Goal: Task Accomplishment & Management: Manage account settings

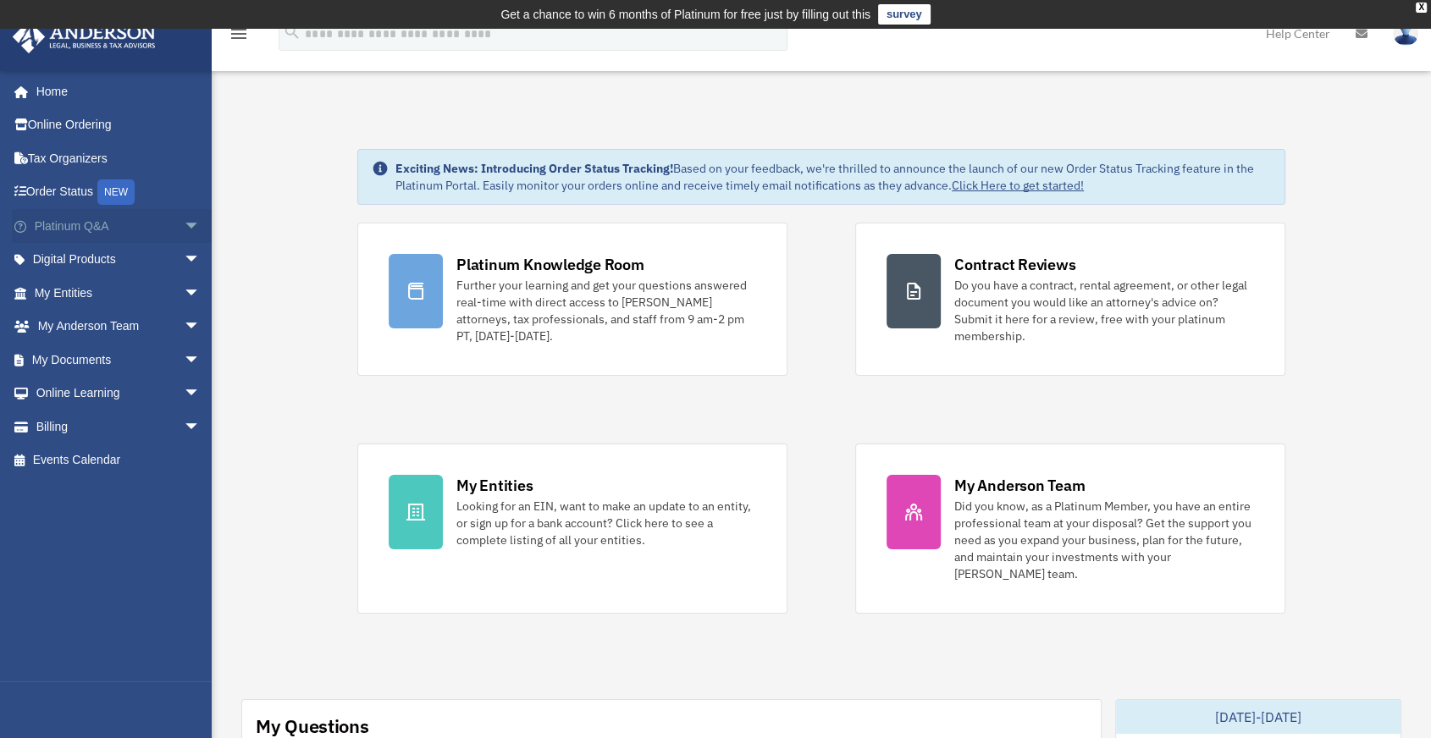
click at [184, 223] on span "arrow_drop_down" at bounding box center [201, 226] width 34 height 35
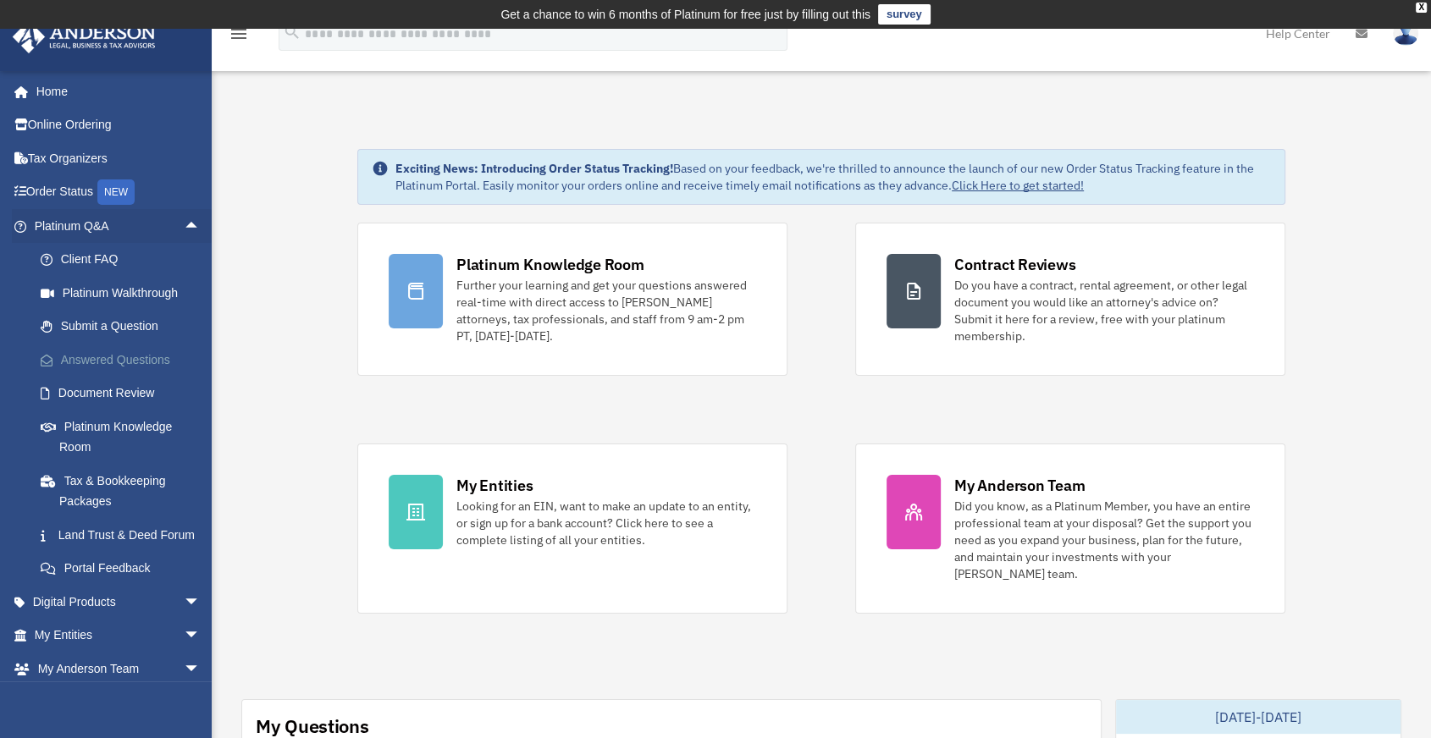
click at [114, 357] on link "Answered Questions" at bounding box center [125, 360] width 202 height 34
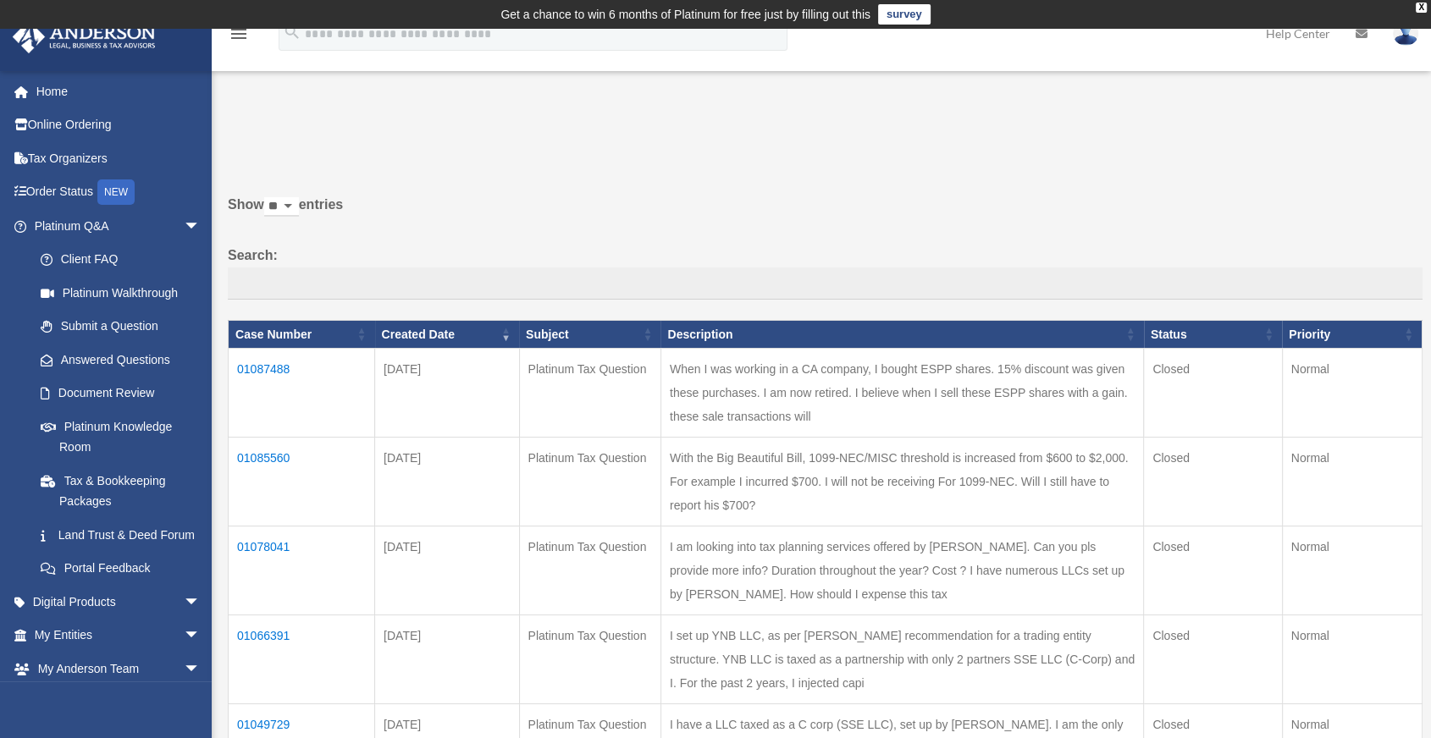
click at [262, 364] on td "01087488" at bounding box center [302, 393] width 147 height 89
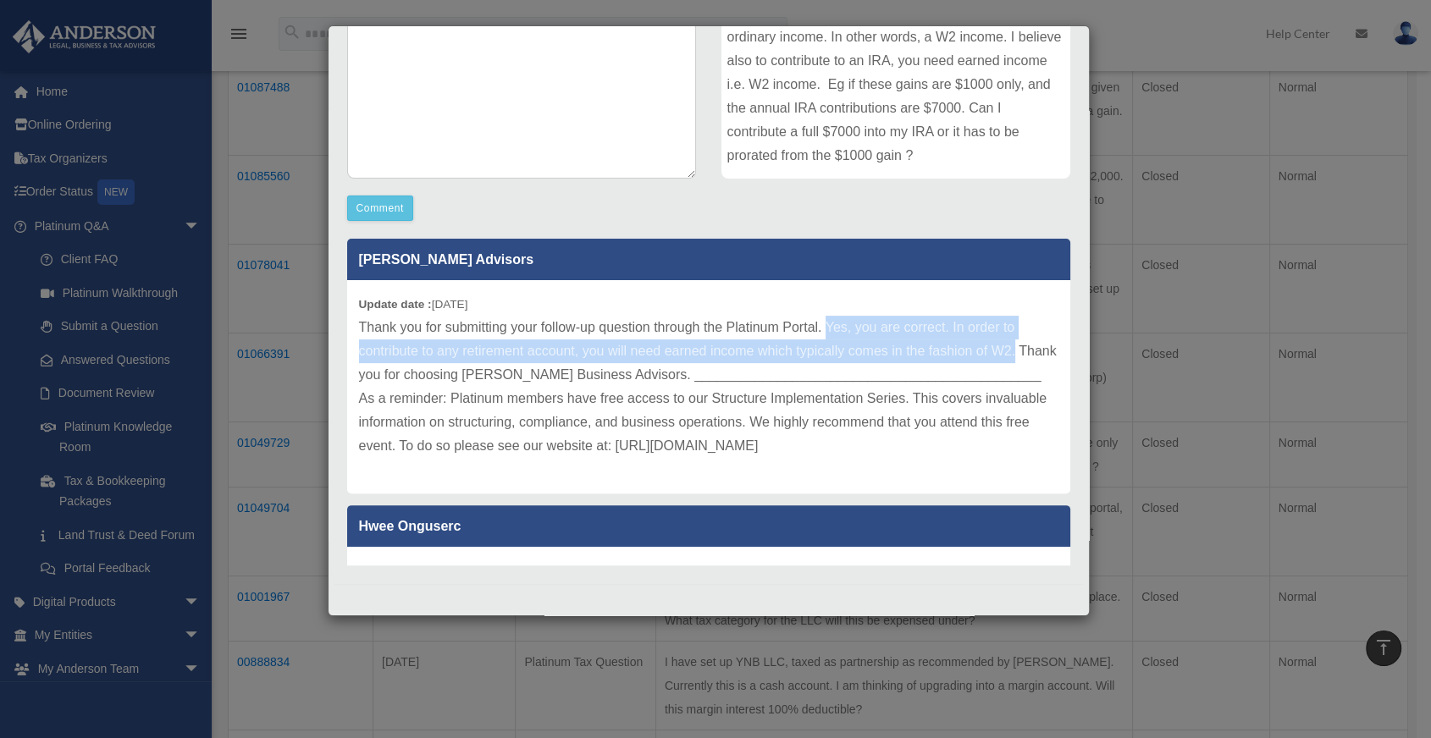
drag, startPoint x: 828, startPoint y: 325, endPoint x: 1041, endPoint y: 352, distance: 214.3
click at [1041, 352] on div "Update date : 09-02-2025 Thank you for submitting your follow-up question throu…" at bounding box center [708, 386] width 723 height 213
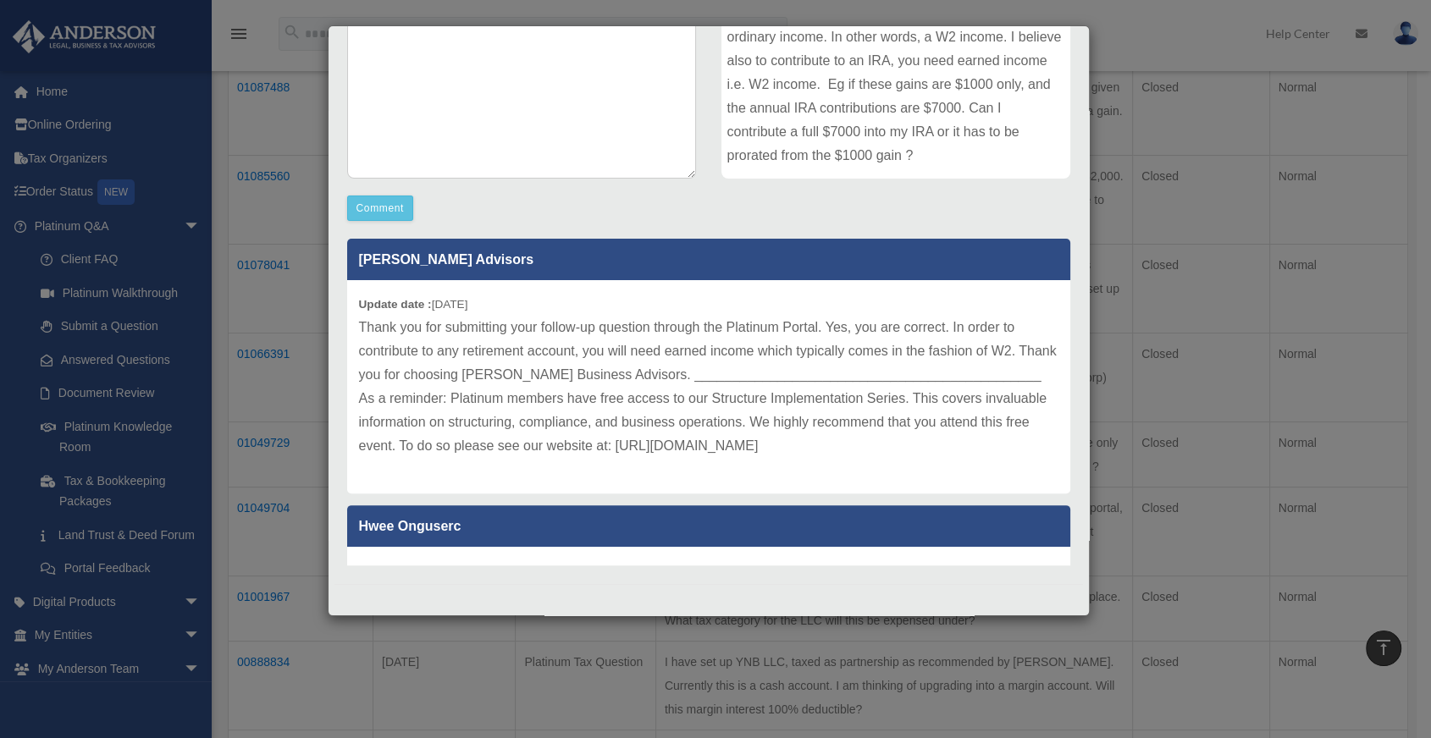
click at [1286, 302] on div "Case Detail × Platinum Tax Question Case Number 01087488 Created Date August 24…" at bounding box center [715, 369] width 1431 height 738
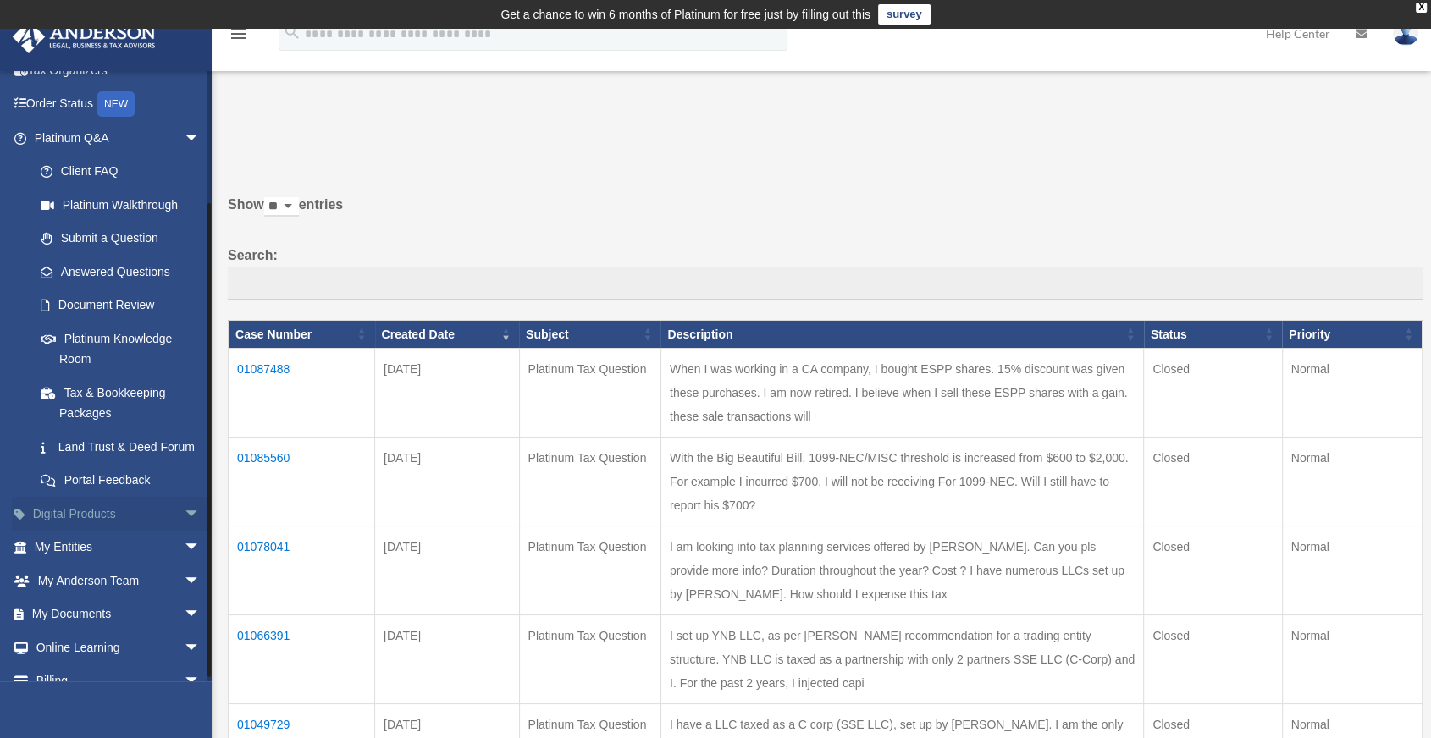
scroll to position [162, 0]
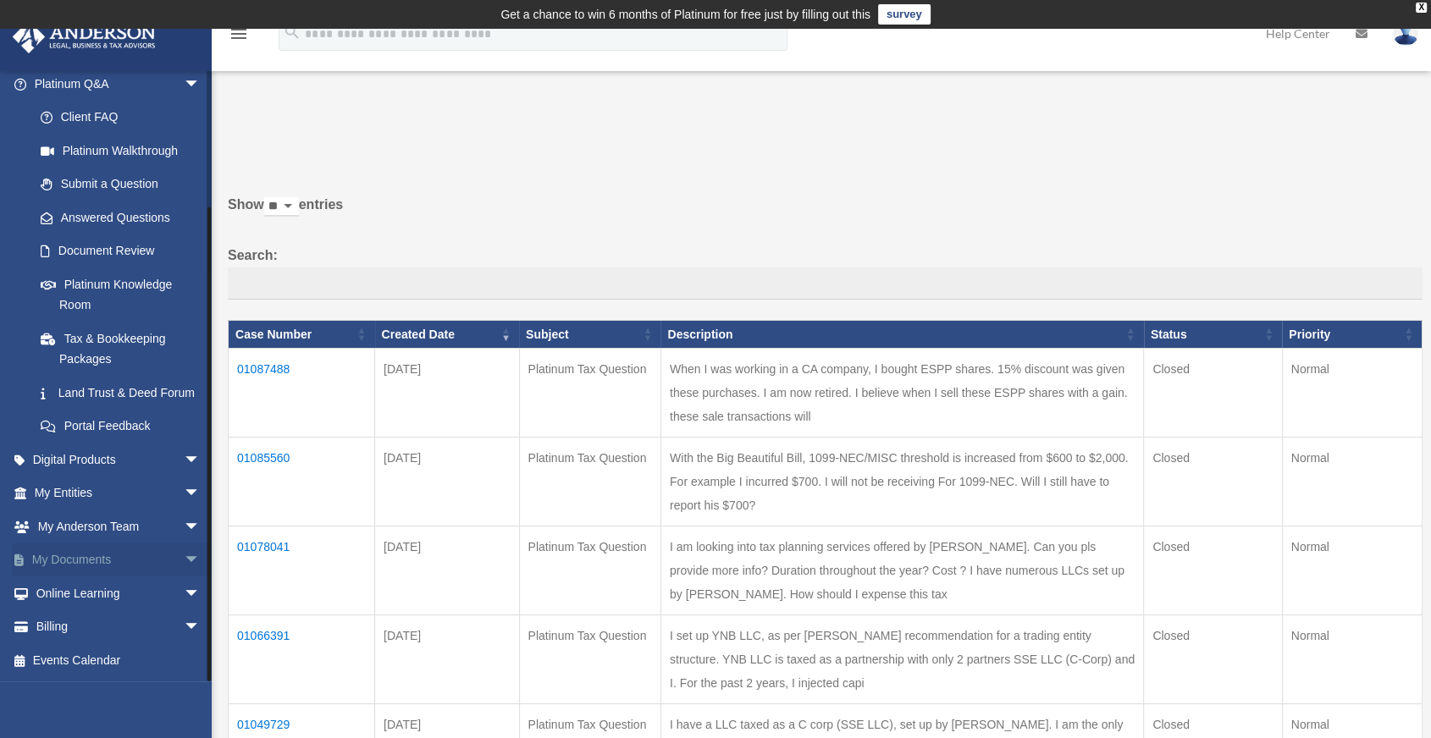
click at [184, 559] on span "arrow_drop_down" at bounding box center [201, 561] width 34 height 35
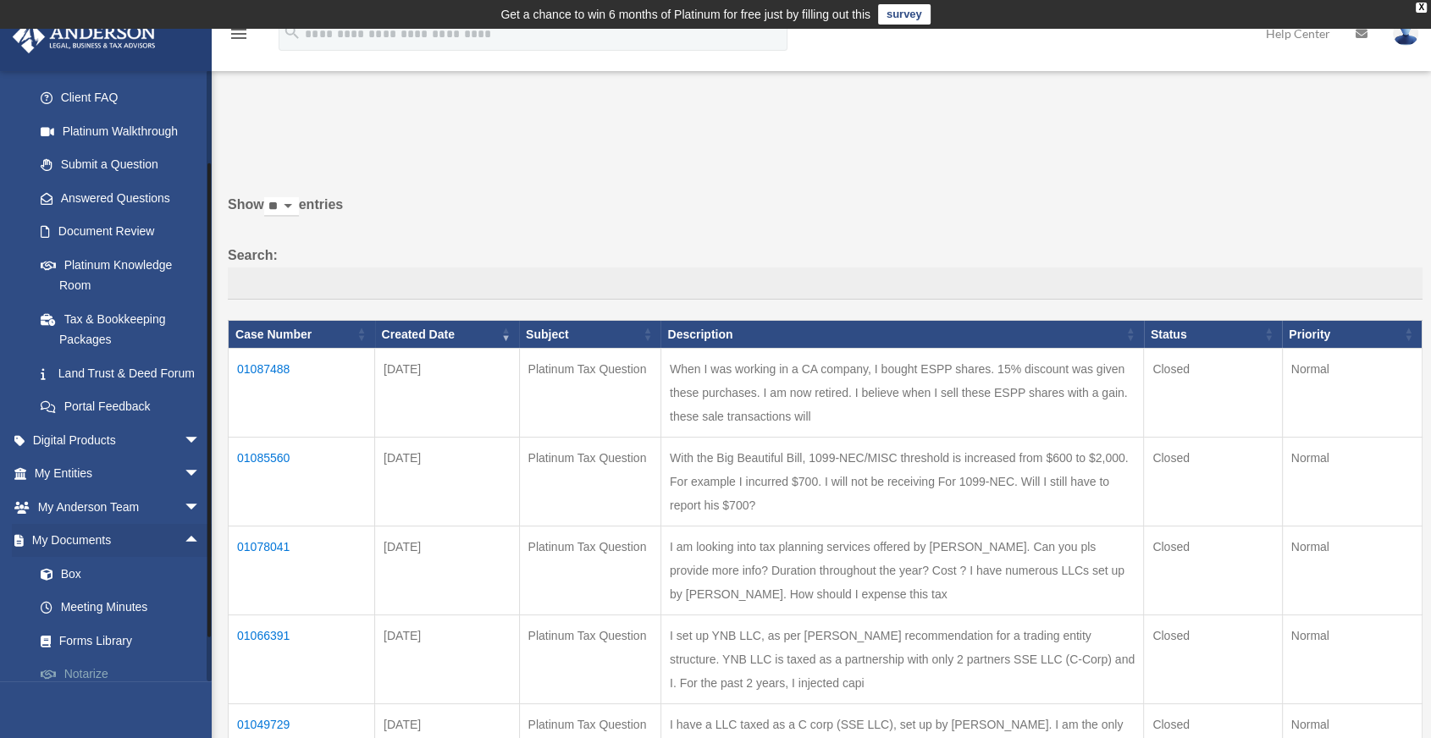
scroll to position [296, 0]
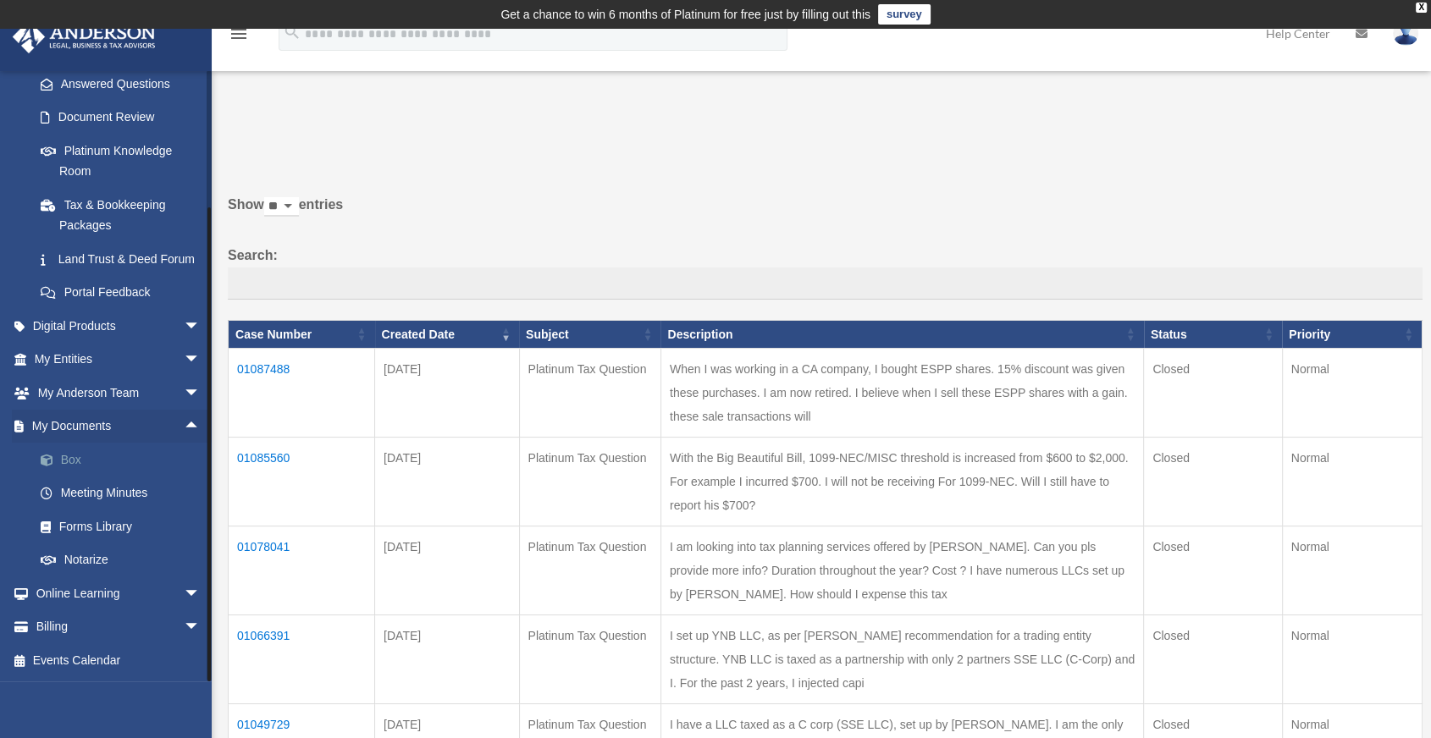
click at [81, 456] on link "Box" at bounding box center [125, 460] width 202 height 34
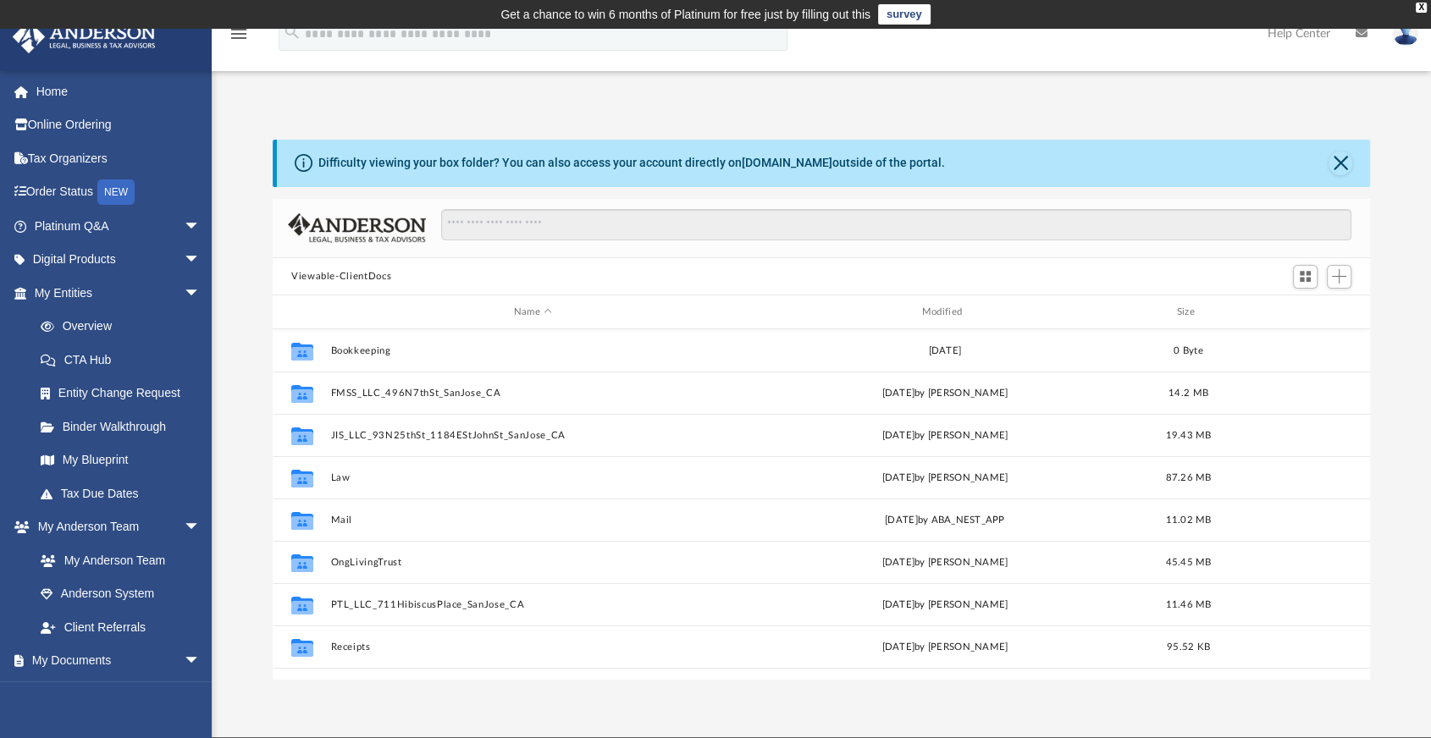
scroll to position [371, 1082]
click at [1343, 283] on span "Add" at bounding box center [1339, 276] width 14 height 14
click at [1310, 336] on li "New Folder" at bounding box center [1316, 337] width 54 height 18
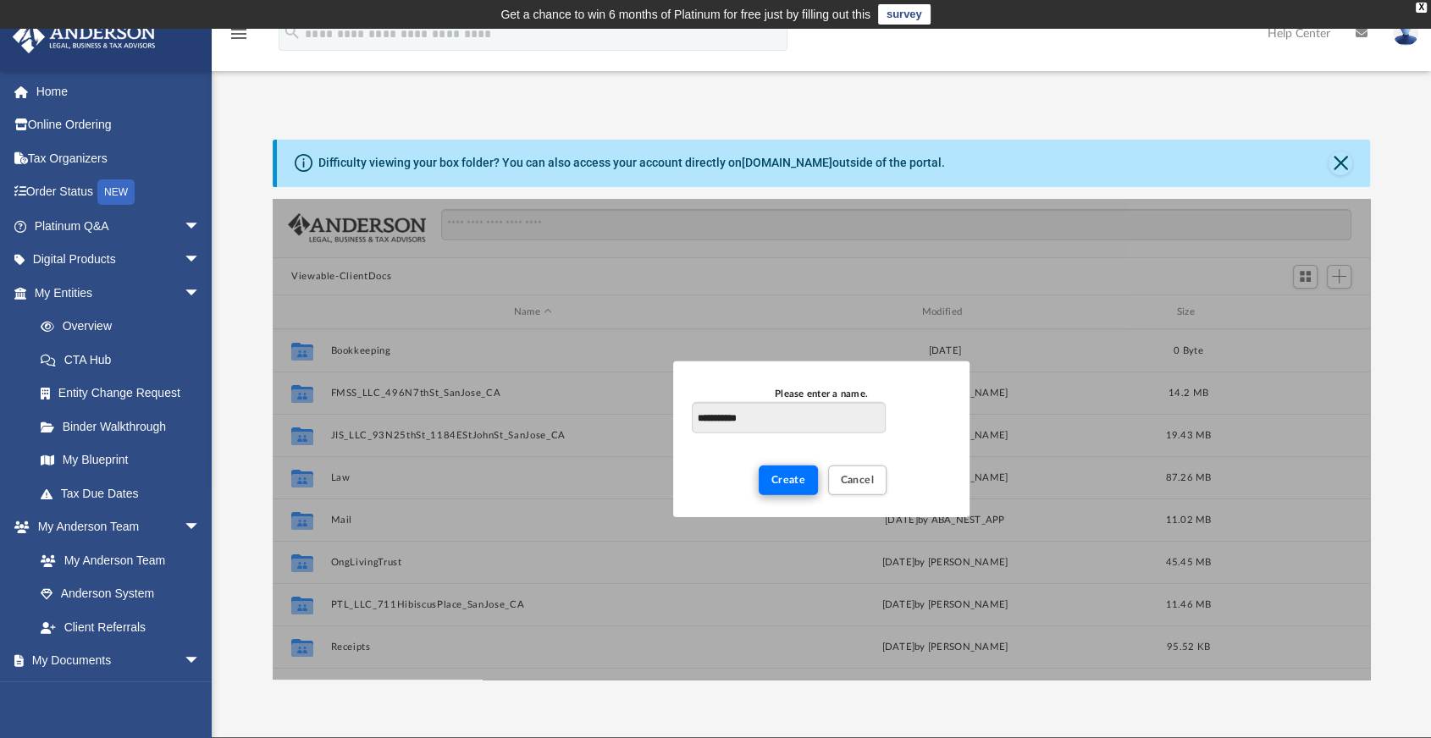
type input "**********"
click at [788, 488] on button "Create" at bounding box center [789, 481] width 60 height 30
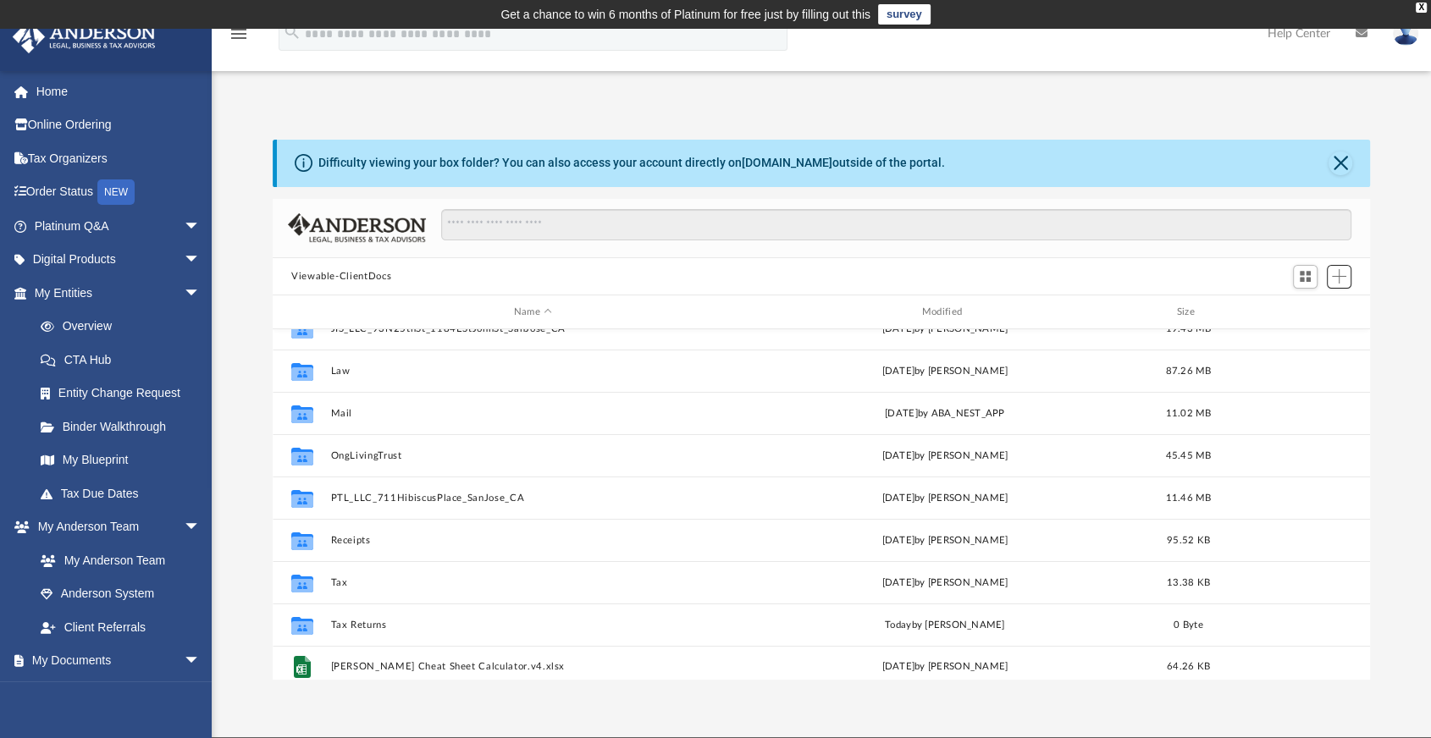
scroll to position [114, 0]
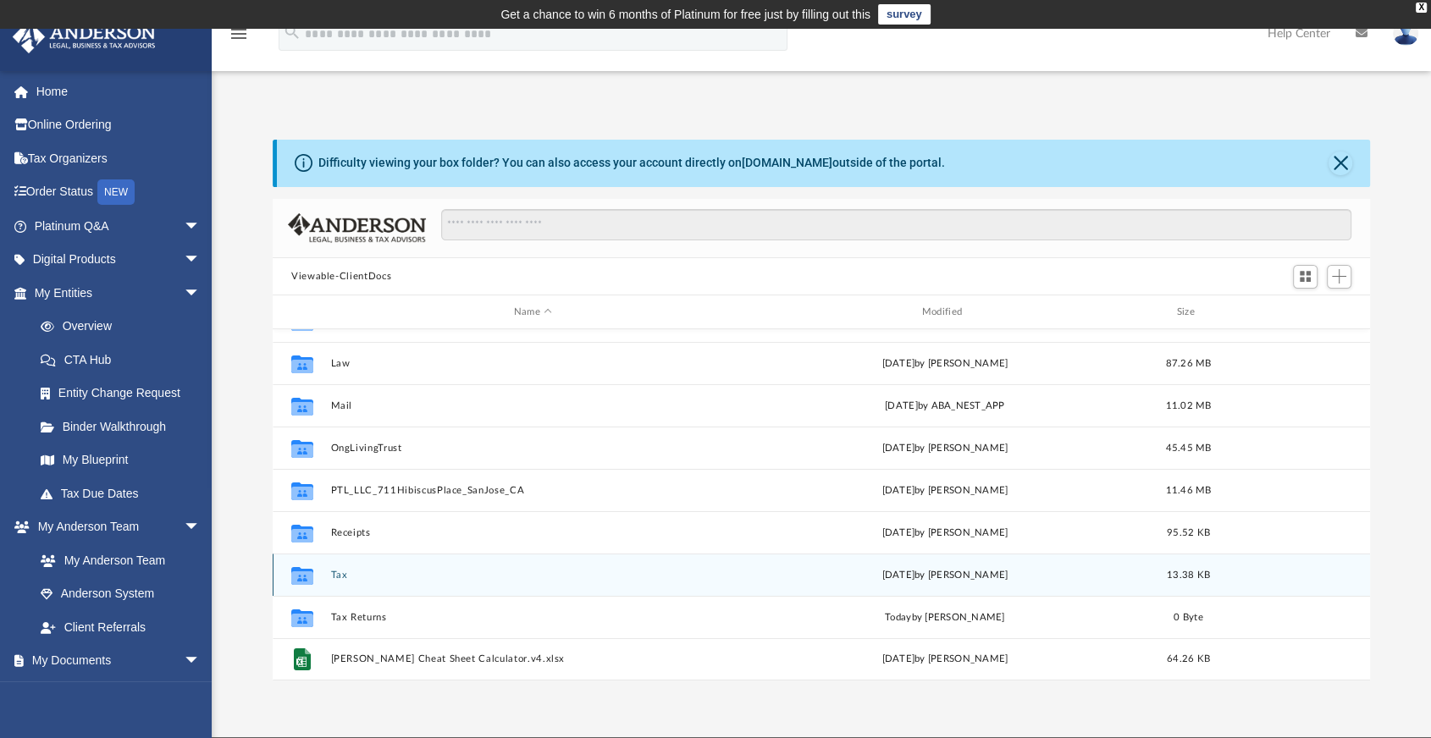
click at [349, 581] on div "Collaborated Folder Tax Fri Aug 4 2023 by Harry Sorensen 13.38 KB" at bounding box center [821, 575] width 1097 height 42
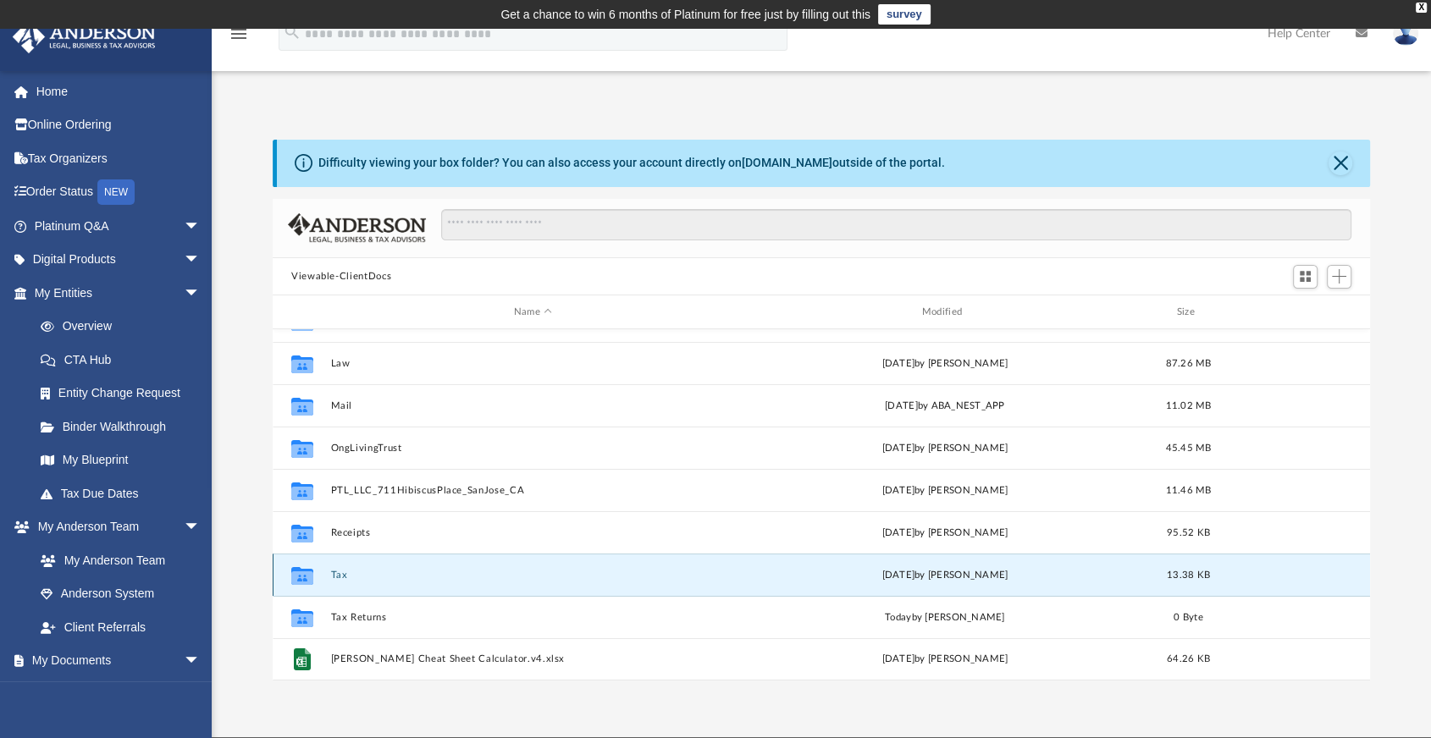
click at [348, 581] on div "Collaborated Folder Tax Fri Aug 4 2023 by Harry Sorensen 13.38 KB" at bounding box center [821, 575] width 1097 height 42
click at [339, 570] on button "Tax" at bounding box center [533, 575] width 405 height 11
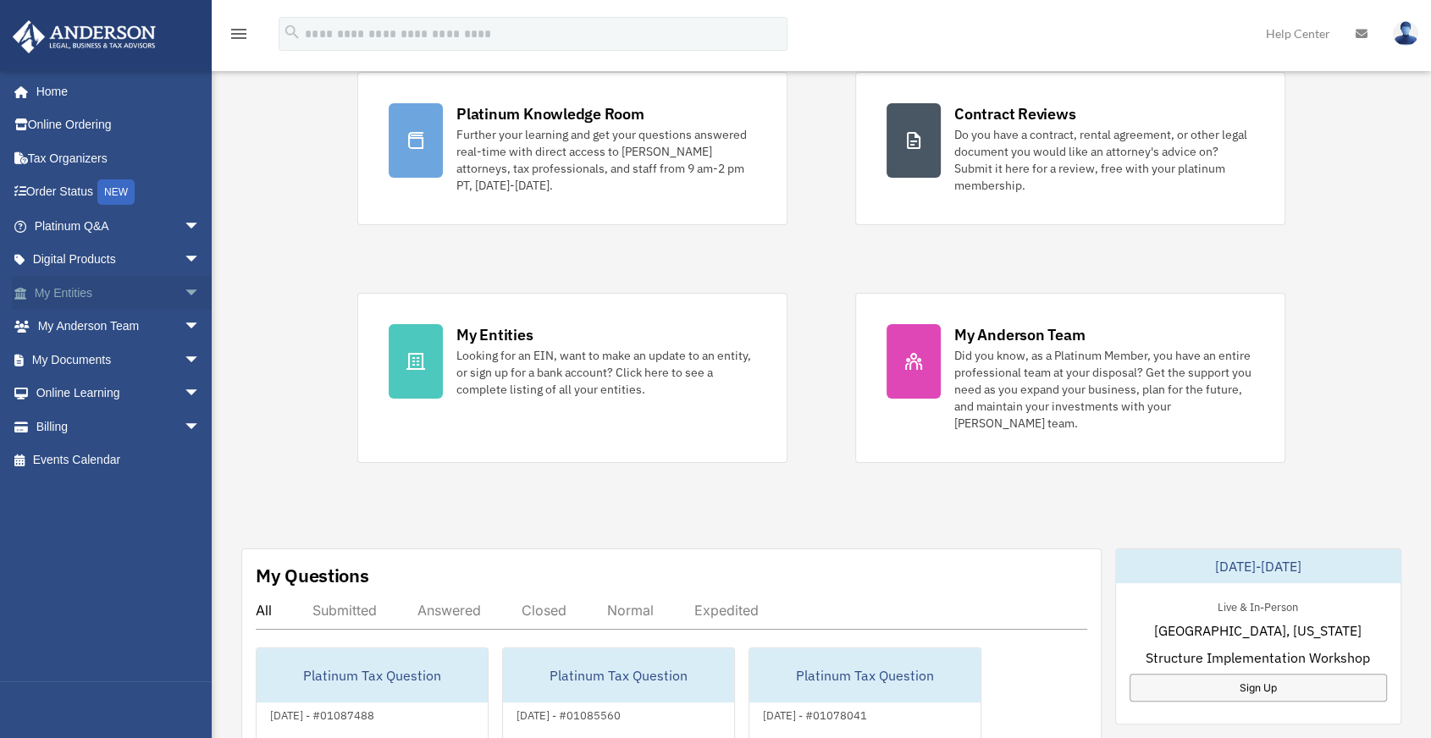
scroll to position [201, 0]
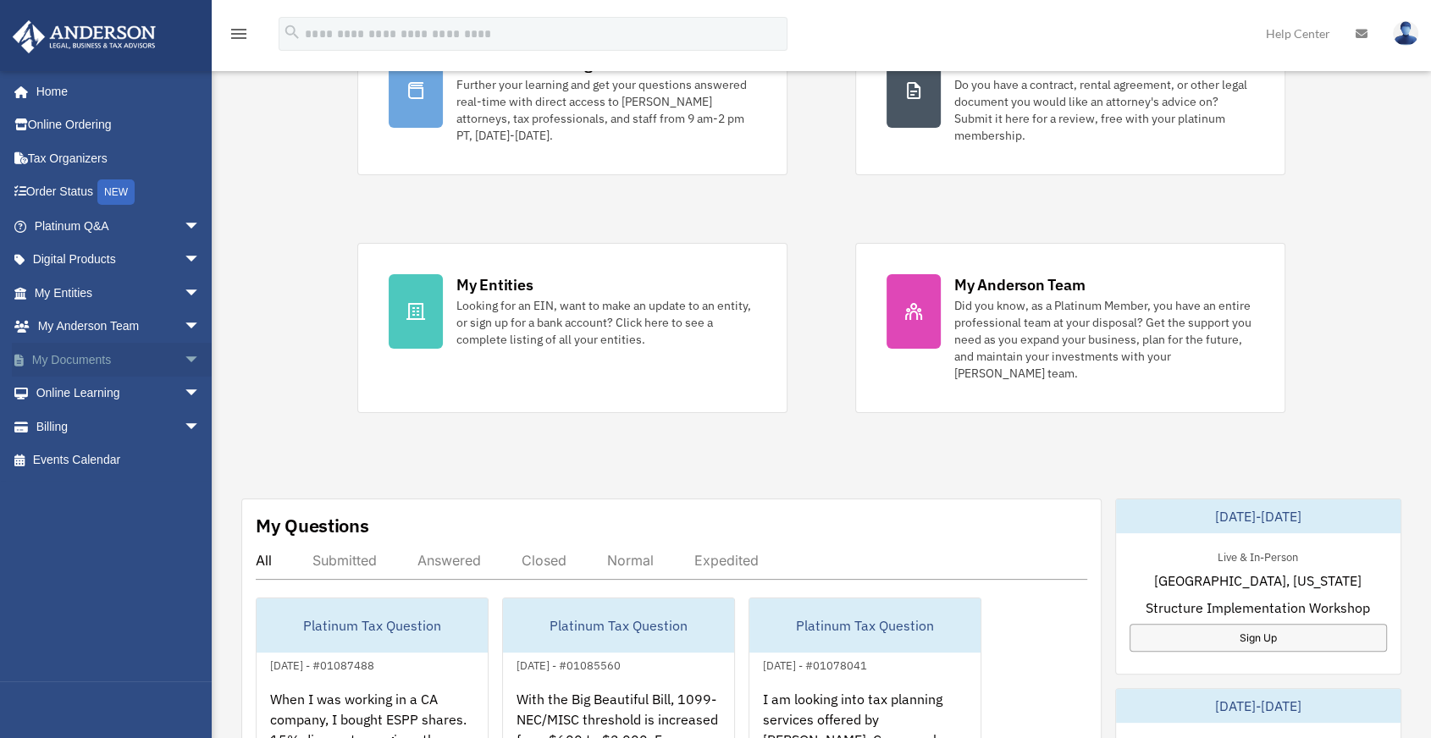
click at [184, 355] on span "arrow_drop_down" at bounding box center [201, 360] width 34 height 35
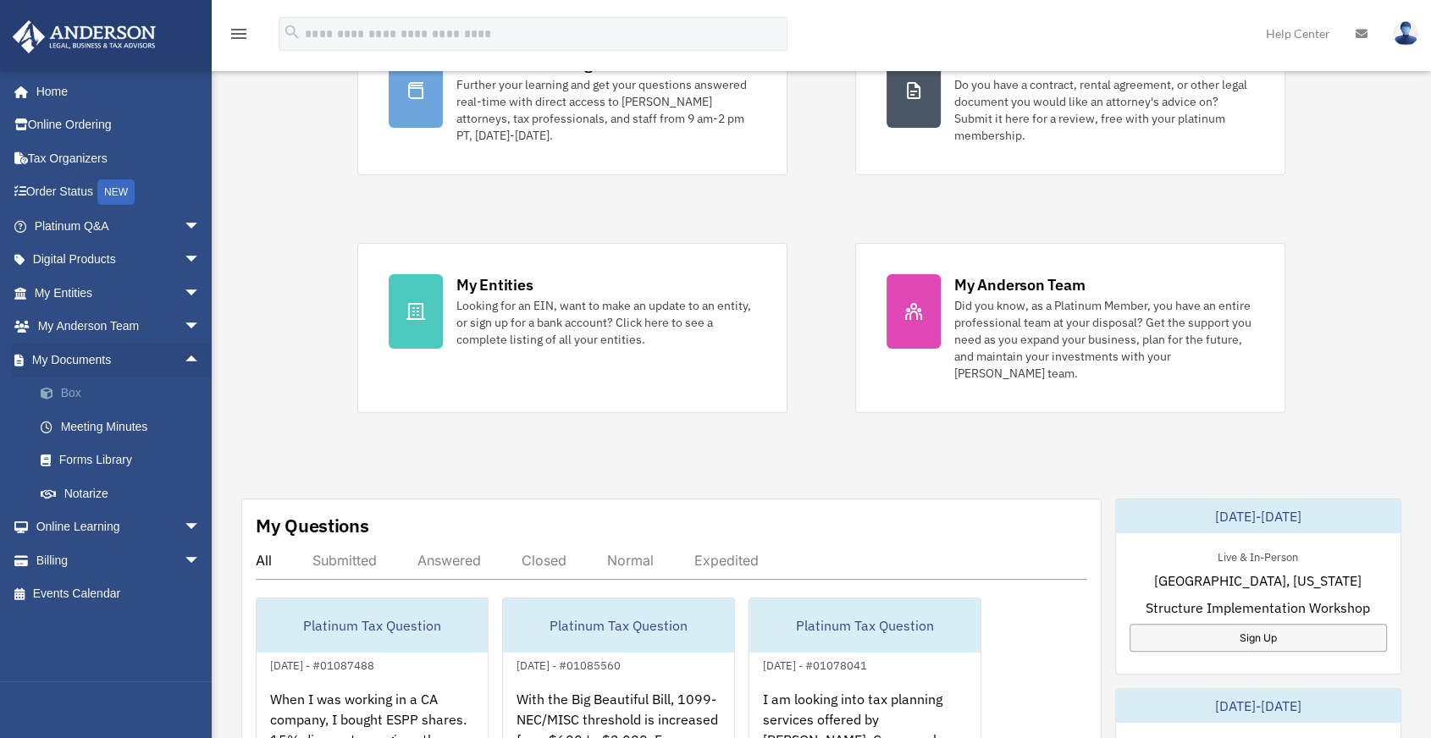
click at [76, 391] on link "Box" at bounding box center [125, 394] width 202 height 34
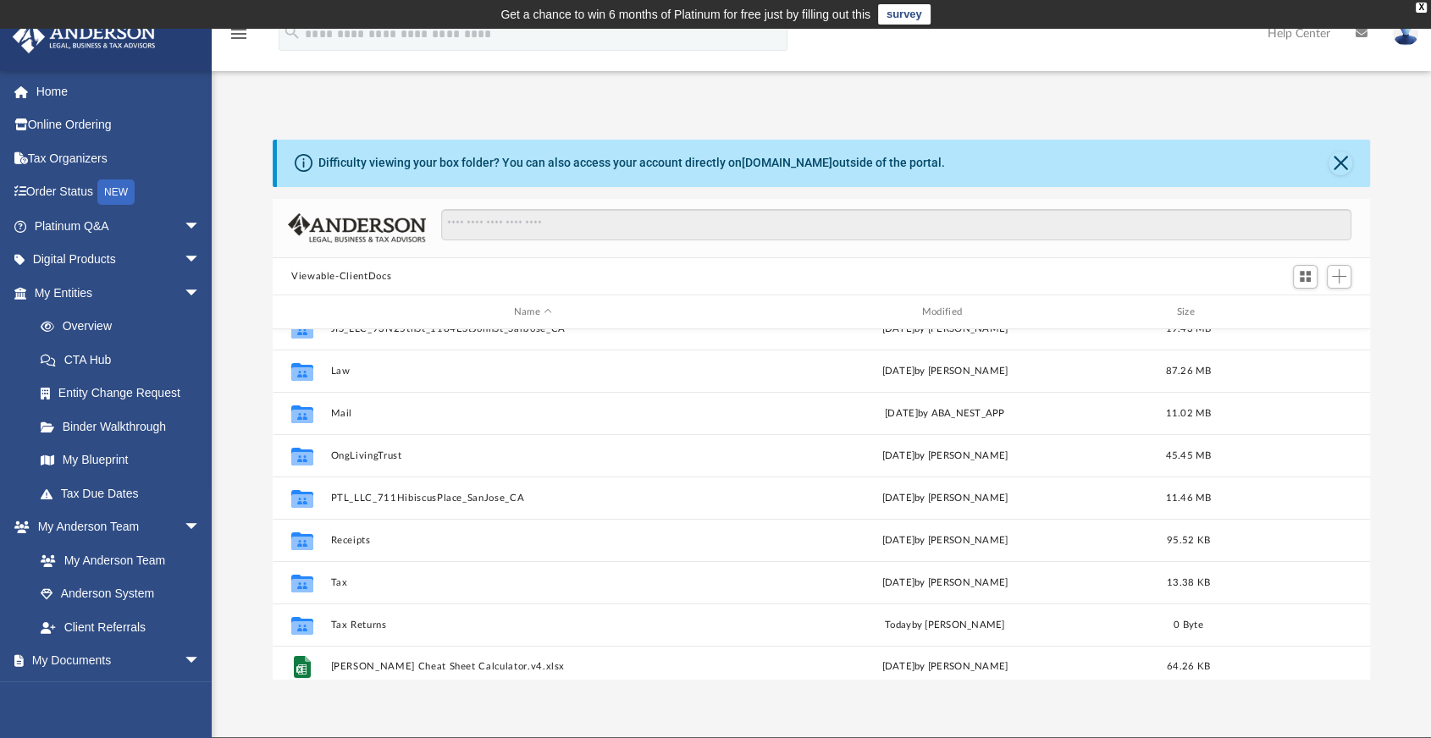
scroll to position [114, 0]
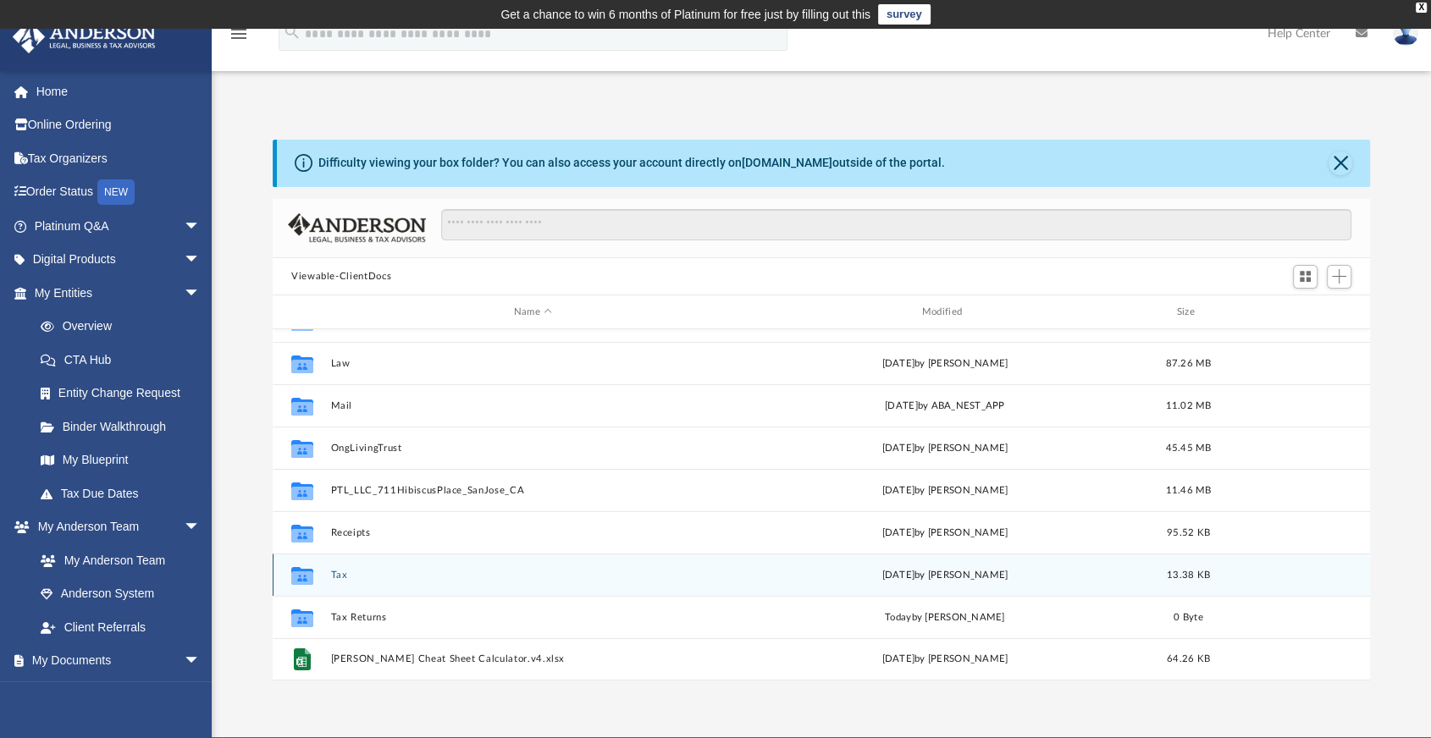
click at [342, 584] on div "Collaborated Folder Tax [DATE] by [PERSON_NAME] 13.38 KB" at bounding box center [821, 575] width 1097 height 42
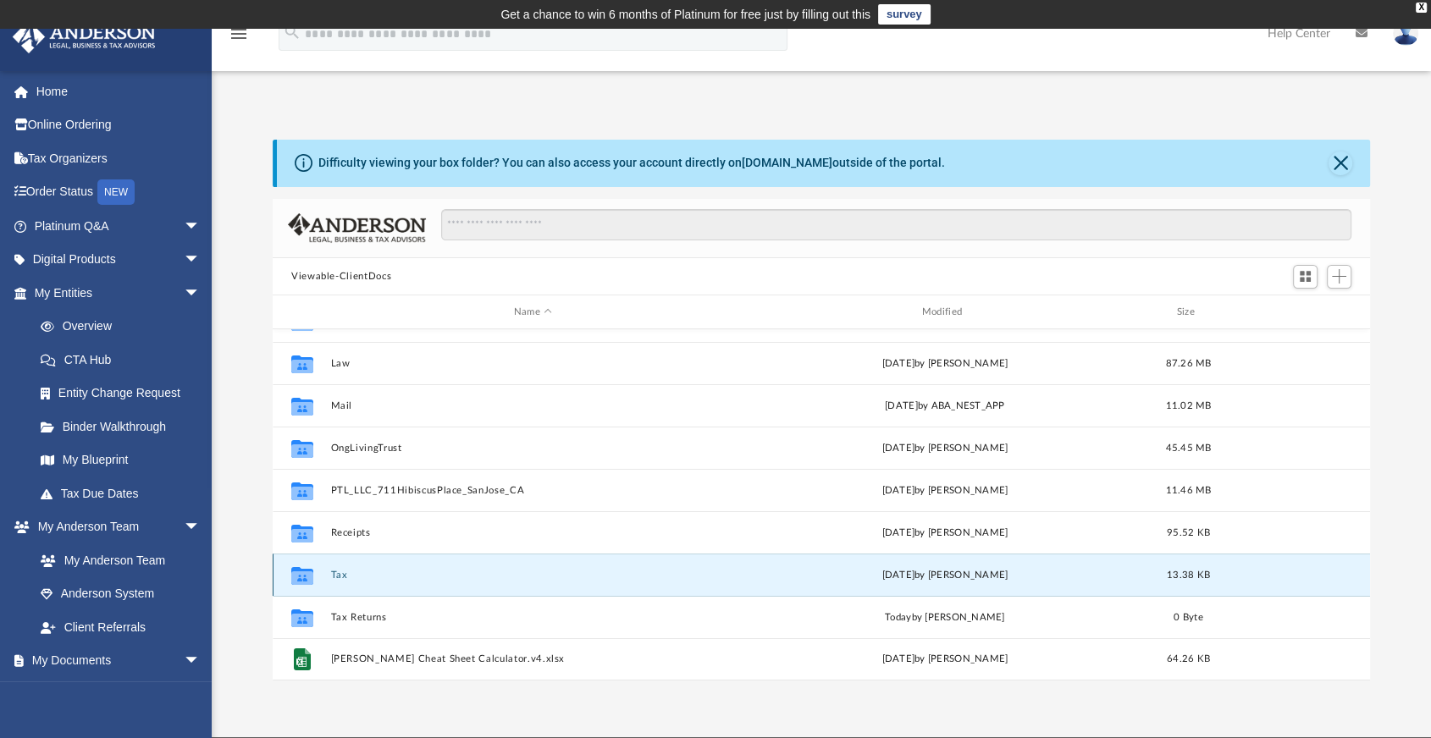
click at [340, 572] on button "Tax" at bounding box center [533, 575] width 405 height 11
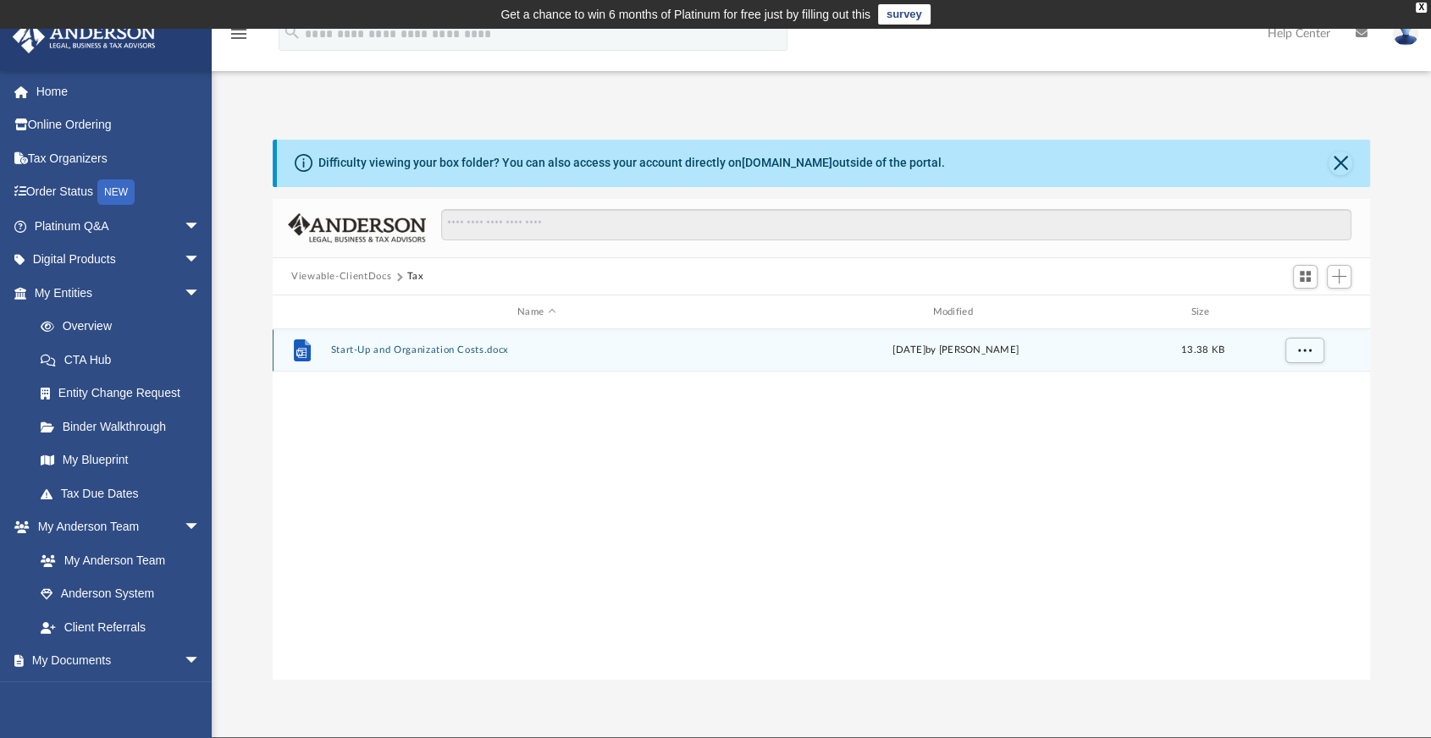
scroll to position [0, 0]
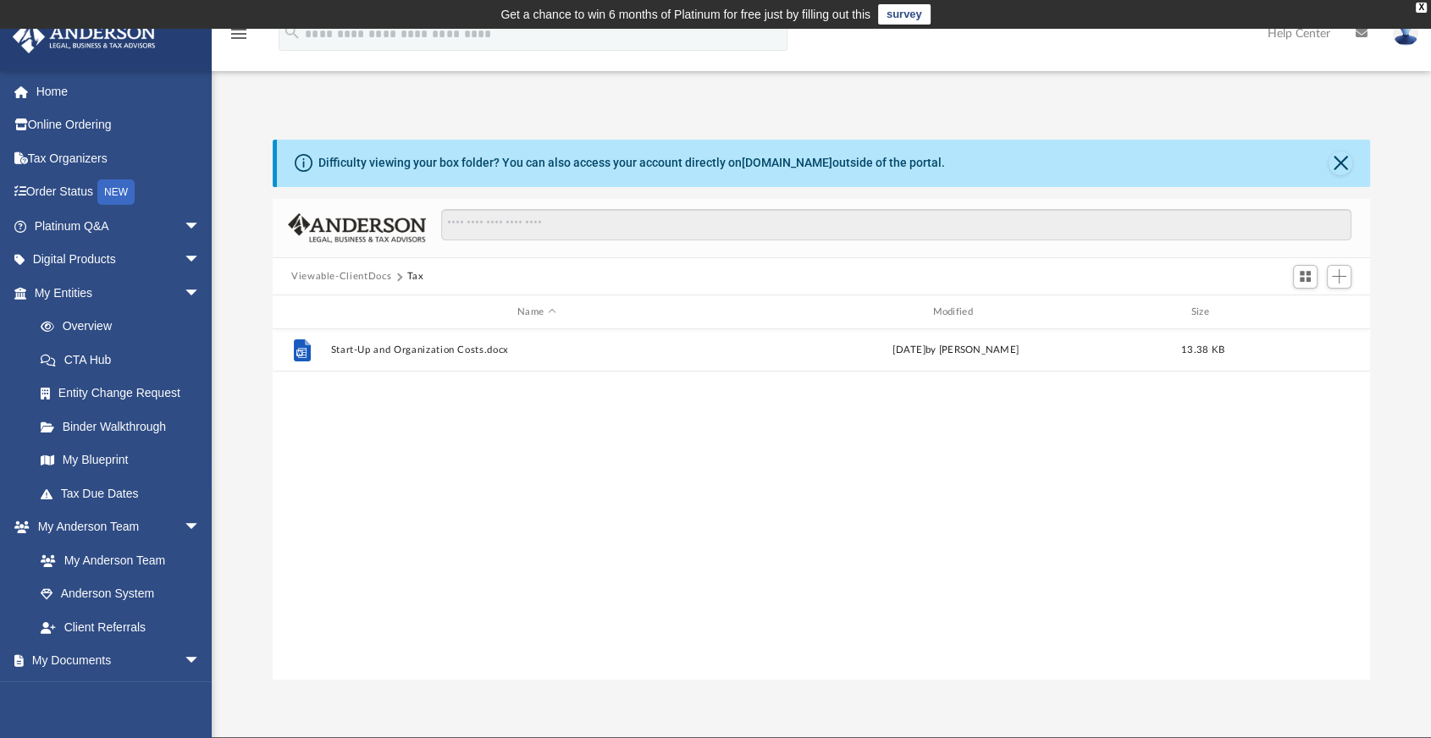
click at [339, 276] on button "Viewable-ClientDocs" at bounding box center [341, 276] width 100 height 15
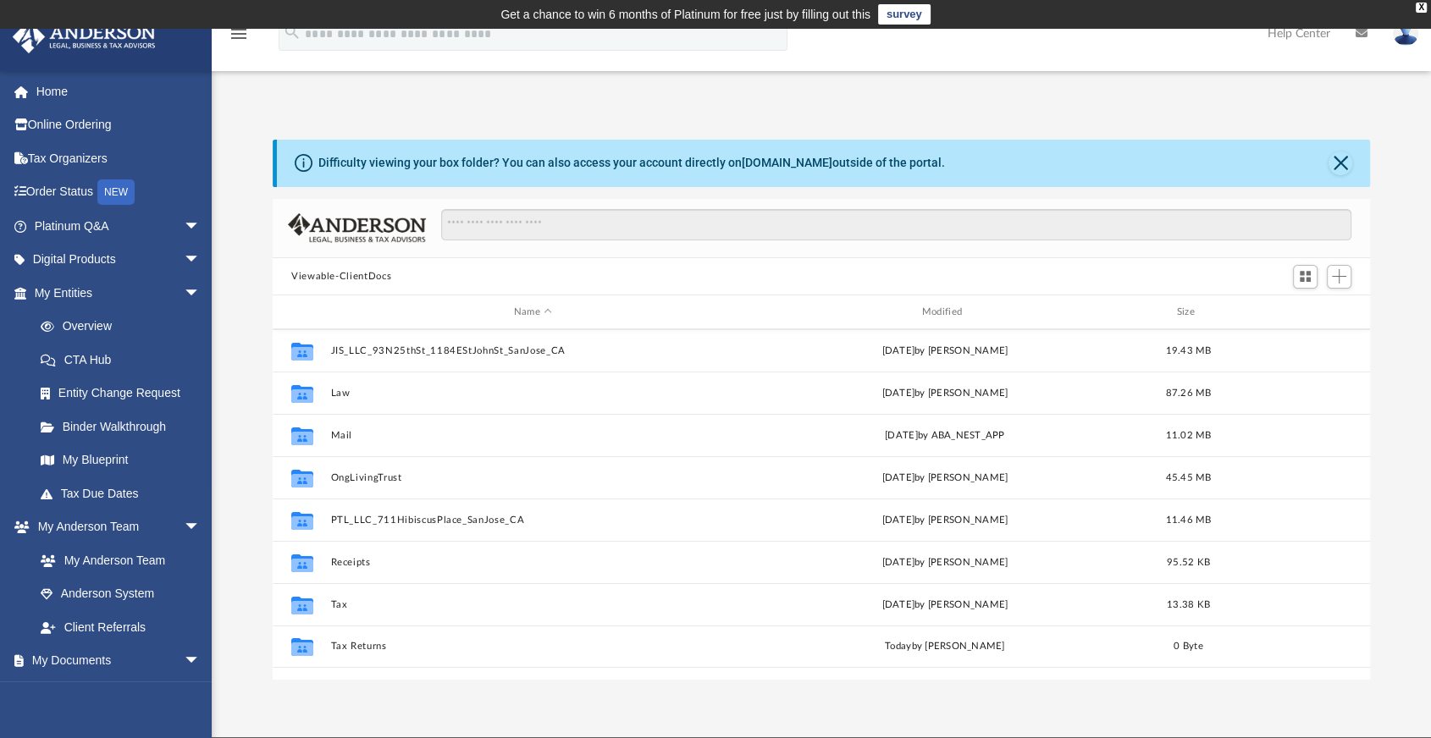
scroll to position [114, 0]
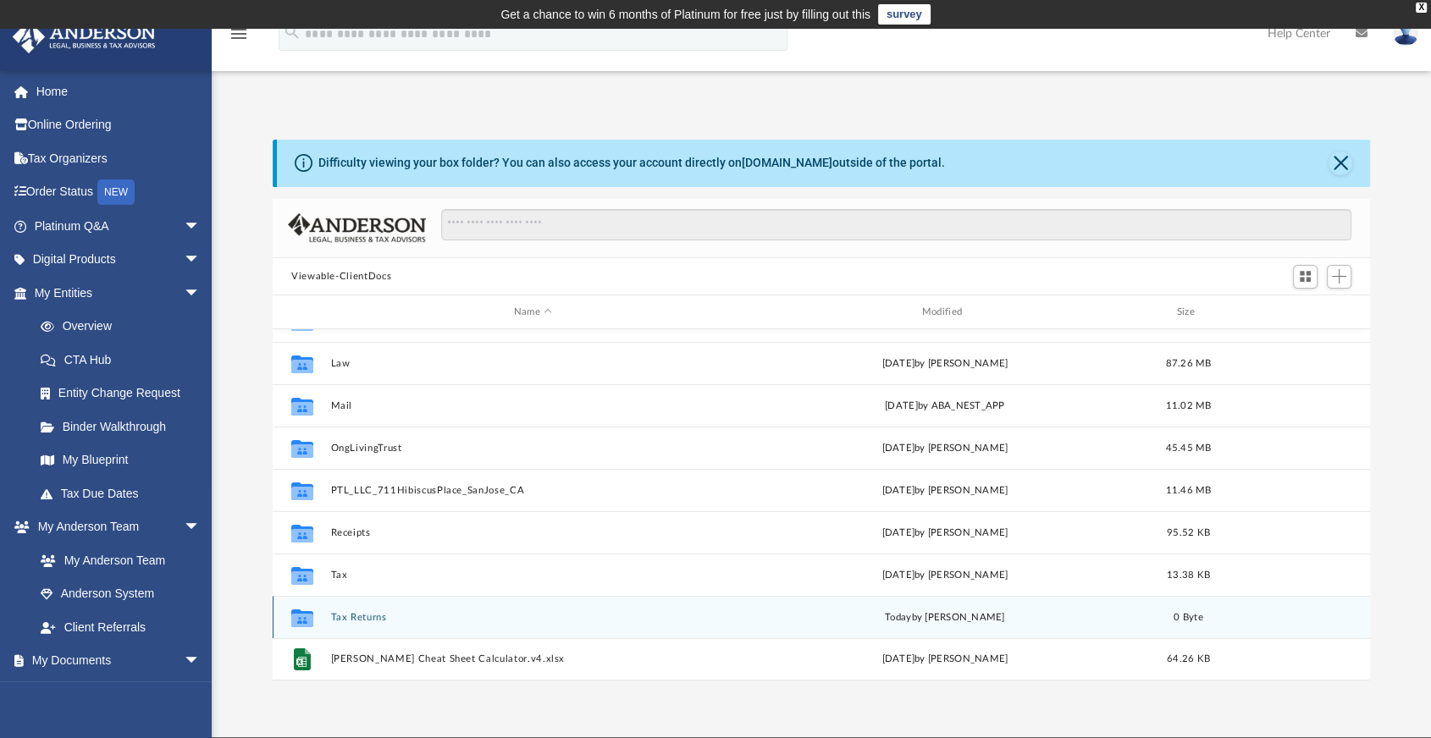
click at [588, 628] on div "Collaborated Folder Tax Returns [DATE] by [PERSON_NAME] 0 Byte" at bounding box center [821, 617] width 1097 height 42
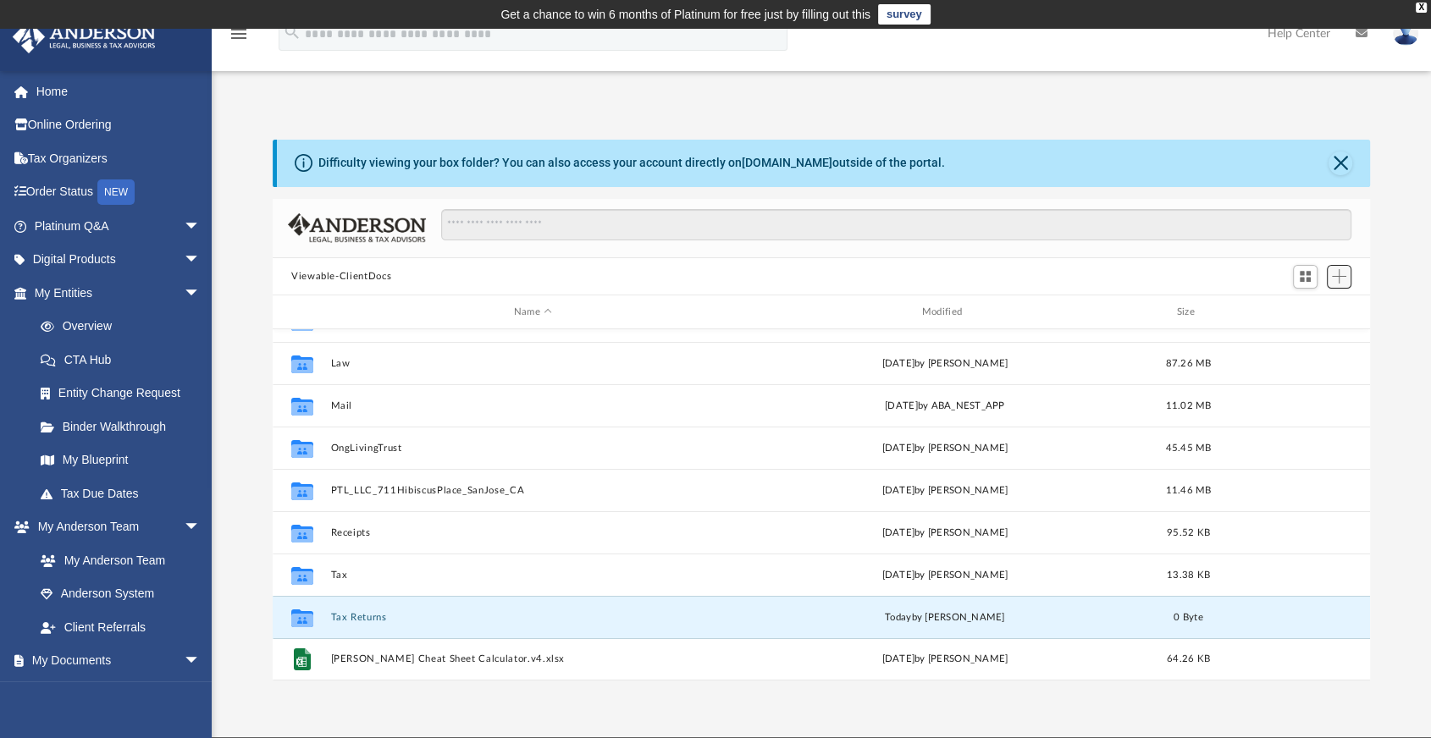
click at [1346, 274] on span "Add" at bounding box center [1339, 276] width 14 height 14
click at [1216, 272] on div "Viewable-ClientDocs" at bounding box center [821, 276] width 1097 height 37
click at [1304, 274] on span "Switch to Grid View" at bounding box center [1305, 276] width 14 height 14
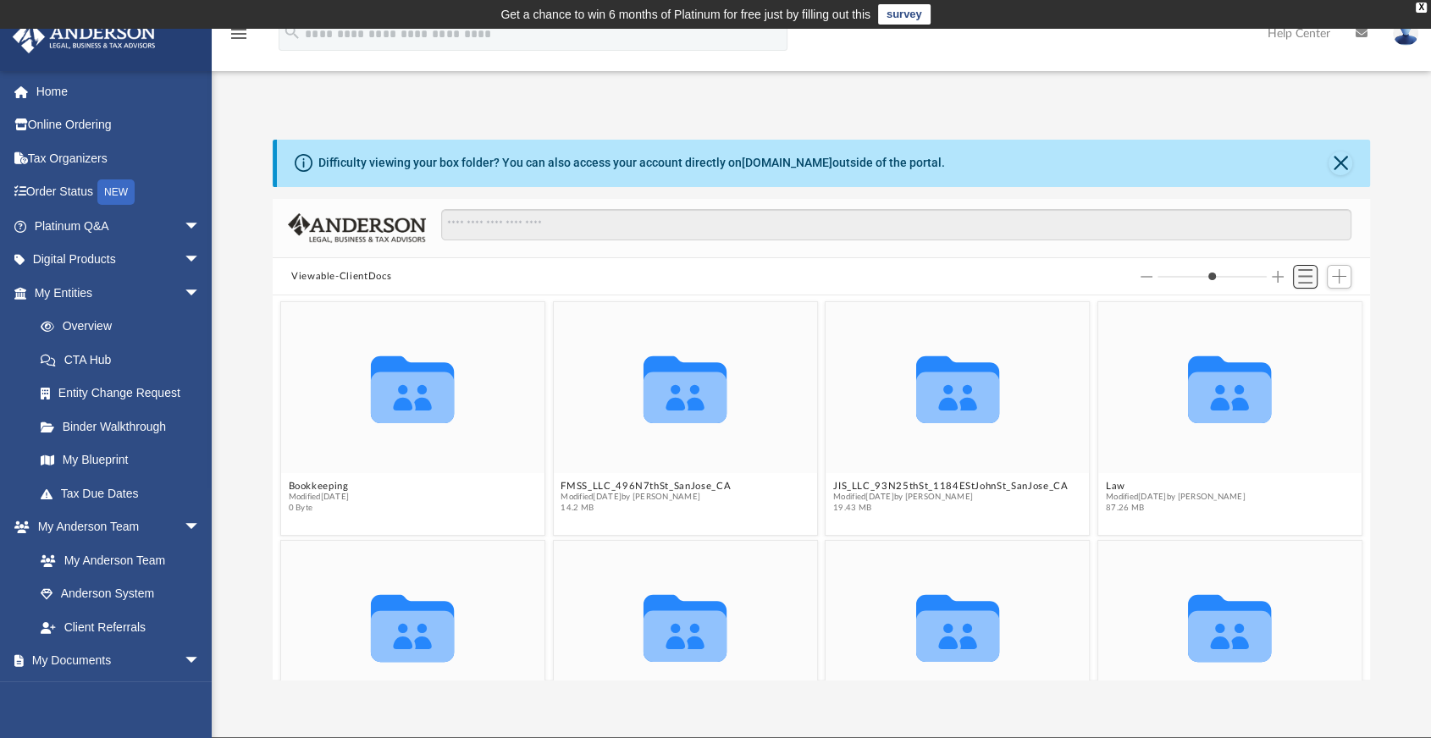
scroll to position [371, 1082]
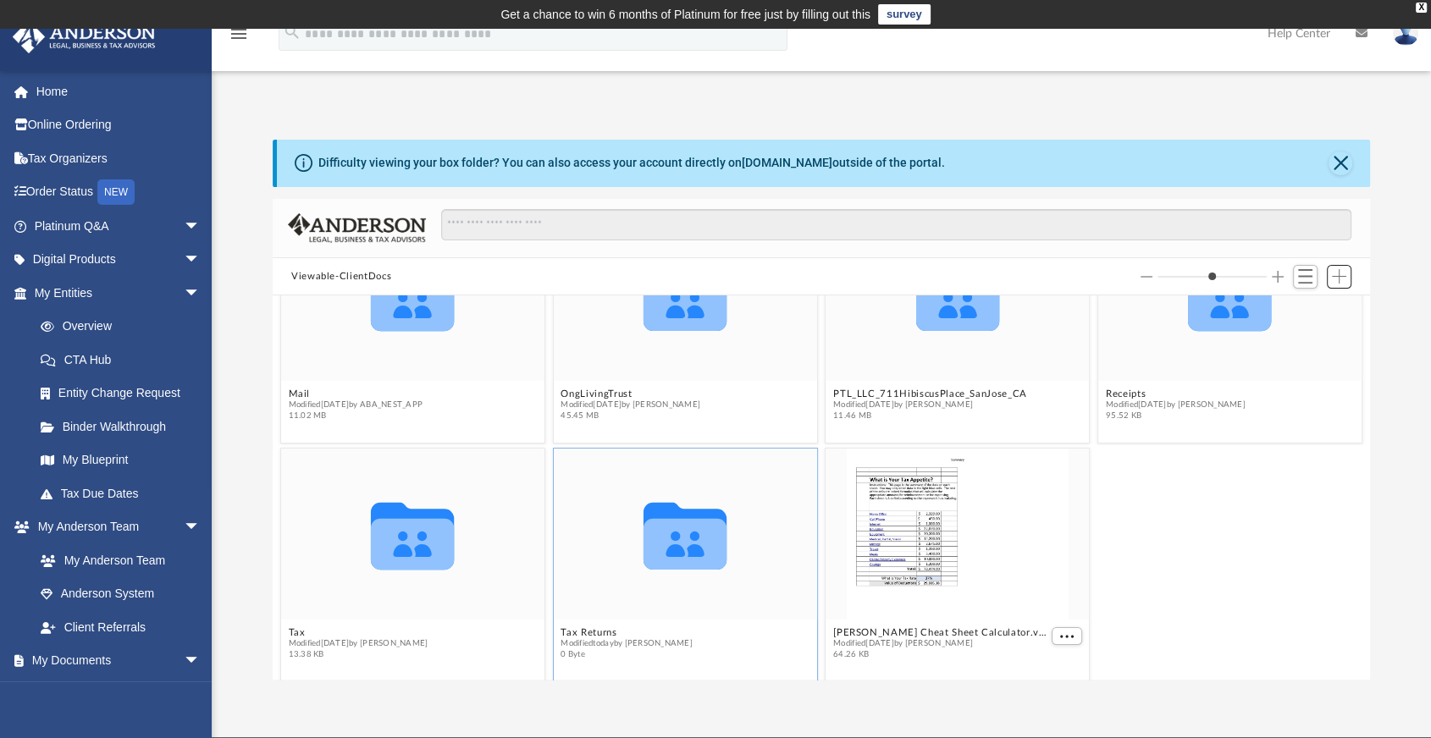
click at [1327, 279] on button "Add" at bounding box center [1339, 277] width 25 height 24
click at [632, 533] on icon "Collaborated Folder" at bounding box center [685, 535] width 158 height 102
click at [609, 625] on figcaption "Tax Returns Modified [DATE] by [PERSON_NAME] 0 Byte" at bounding box center [685, 644] width 263 height 45
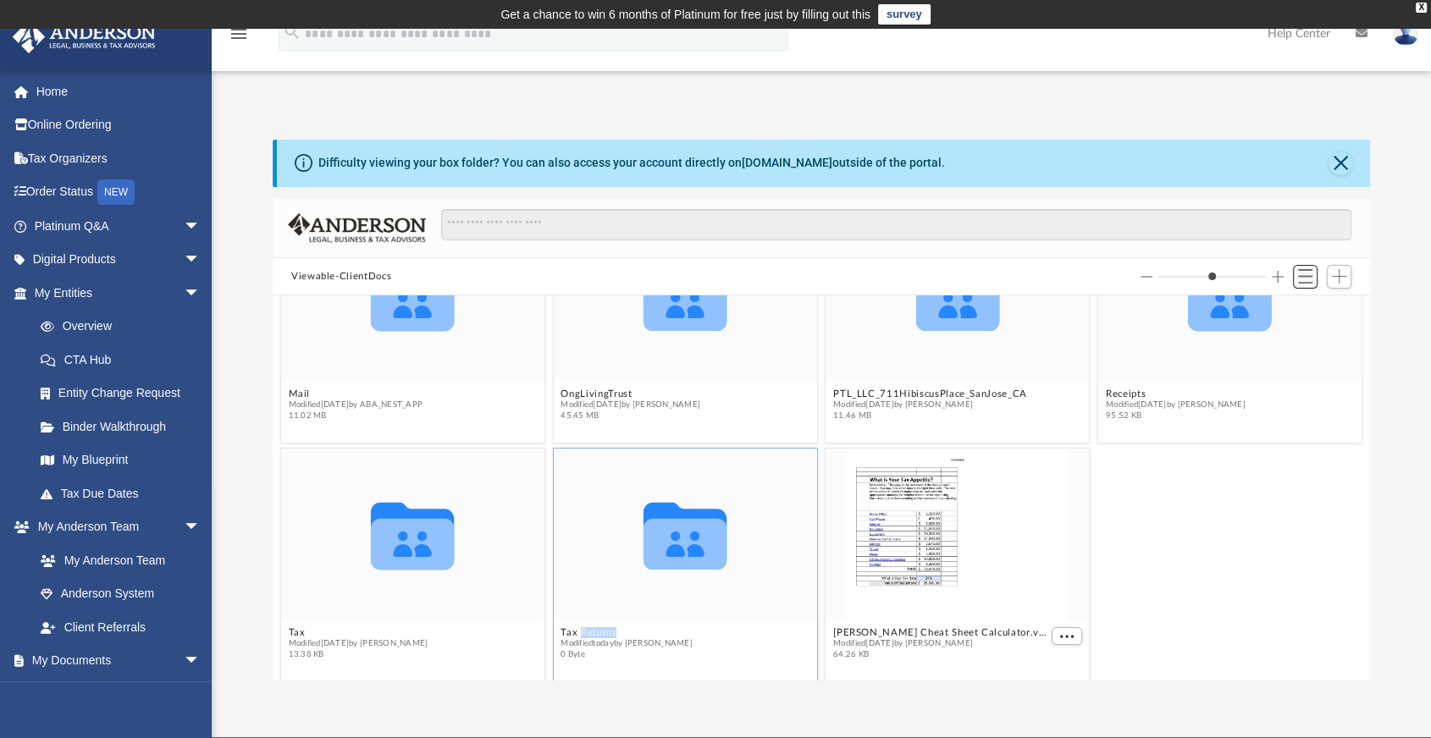
click at [1303, 277] on span "Switch to List View" at bounding box center [1305, 276] width 14 height 14
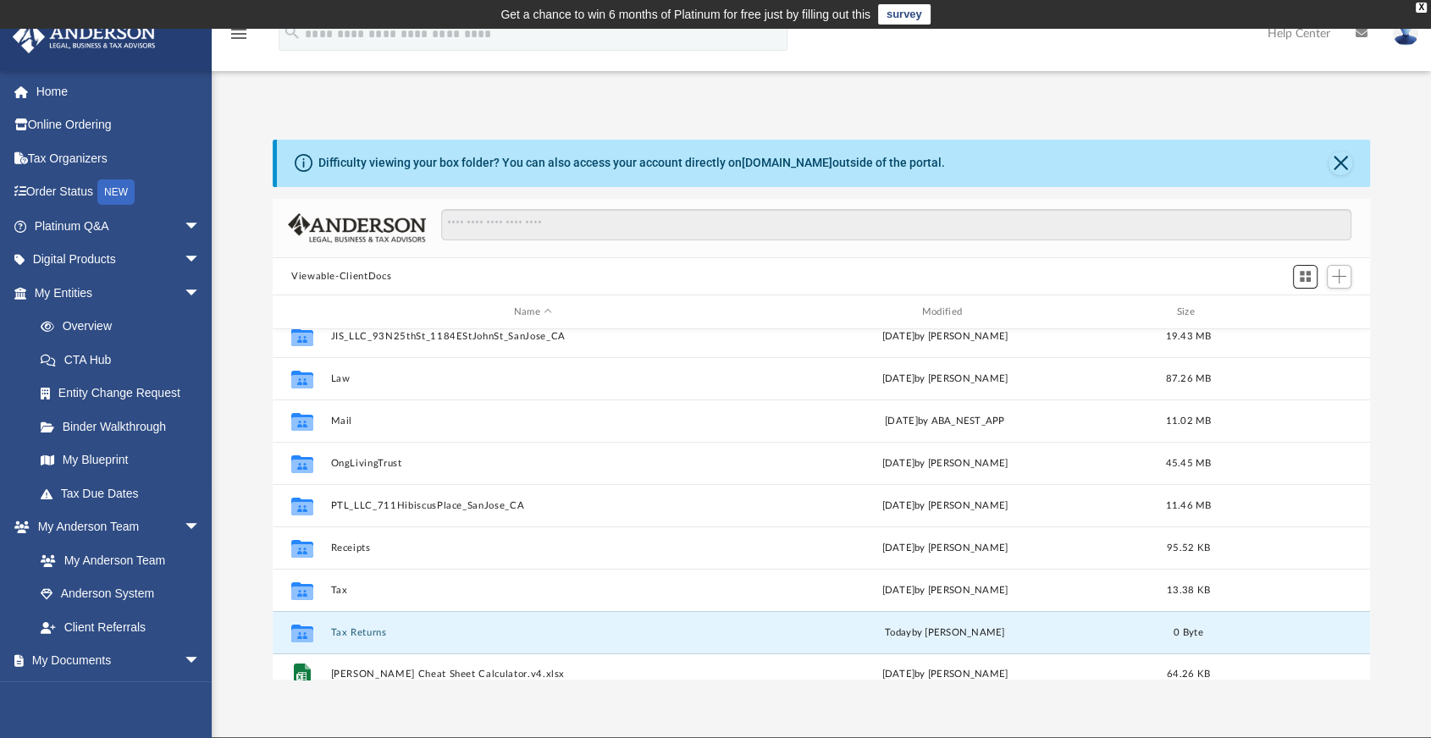
scroll to position [114, 0]
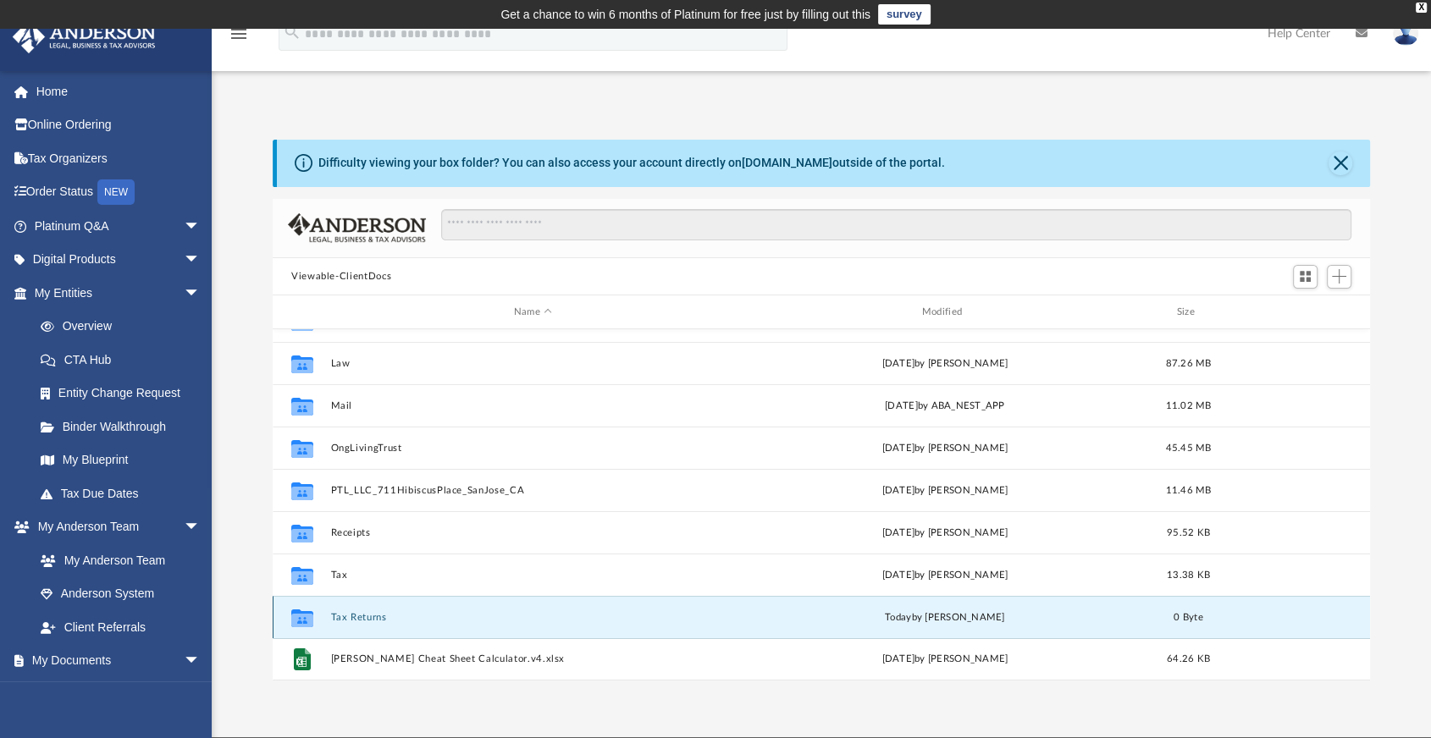
click at [366, 620] on button "Tax Returns" at bounding box center [533, 617] width 405 height 11
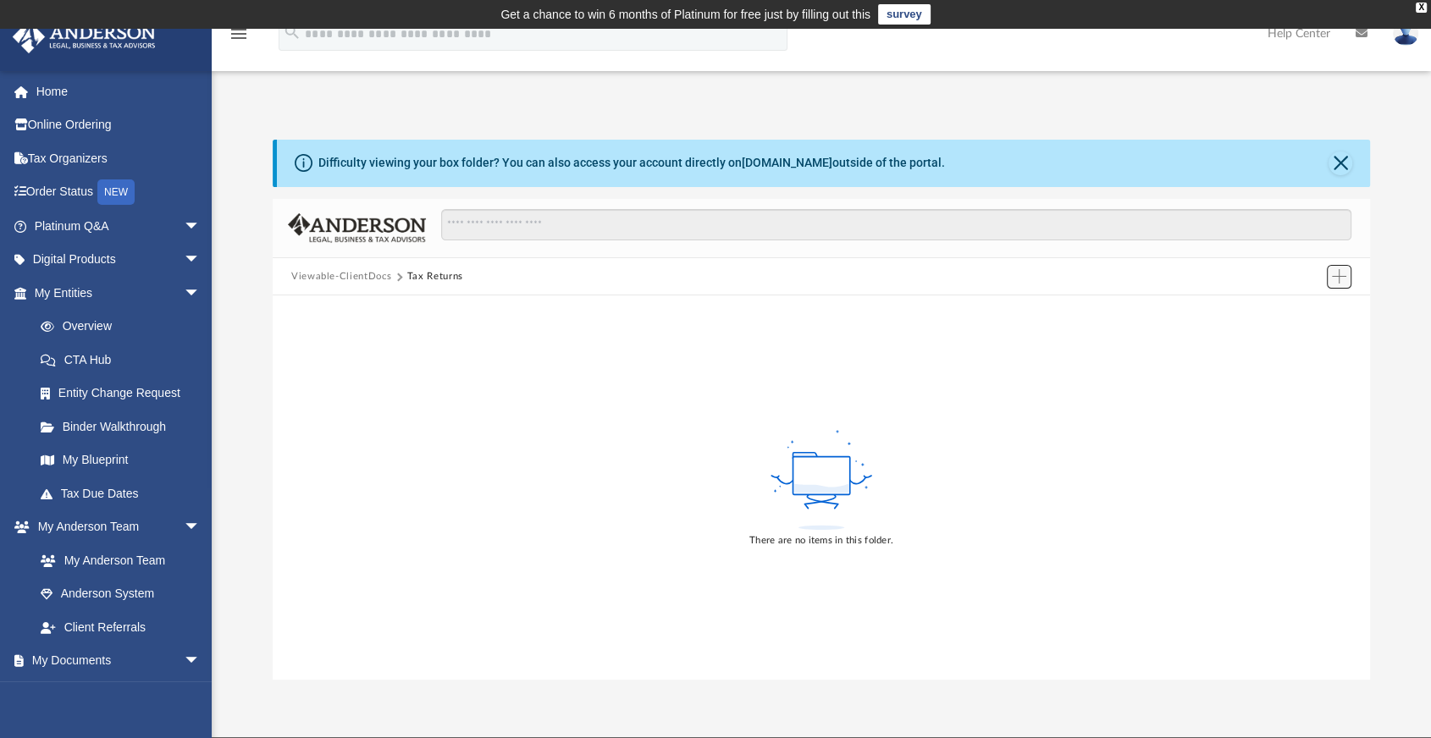
click at [1335, 276] on span "Add" at bounding box center [1339, 276] width 14 height 14
click at [1315, 334] on li "New Folder" at bounding box center [1316, 337] width 54 height 18
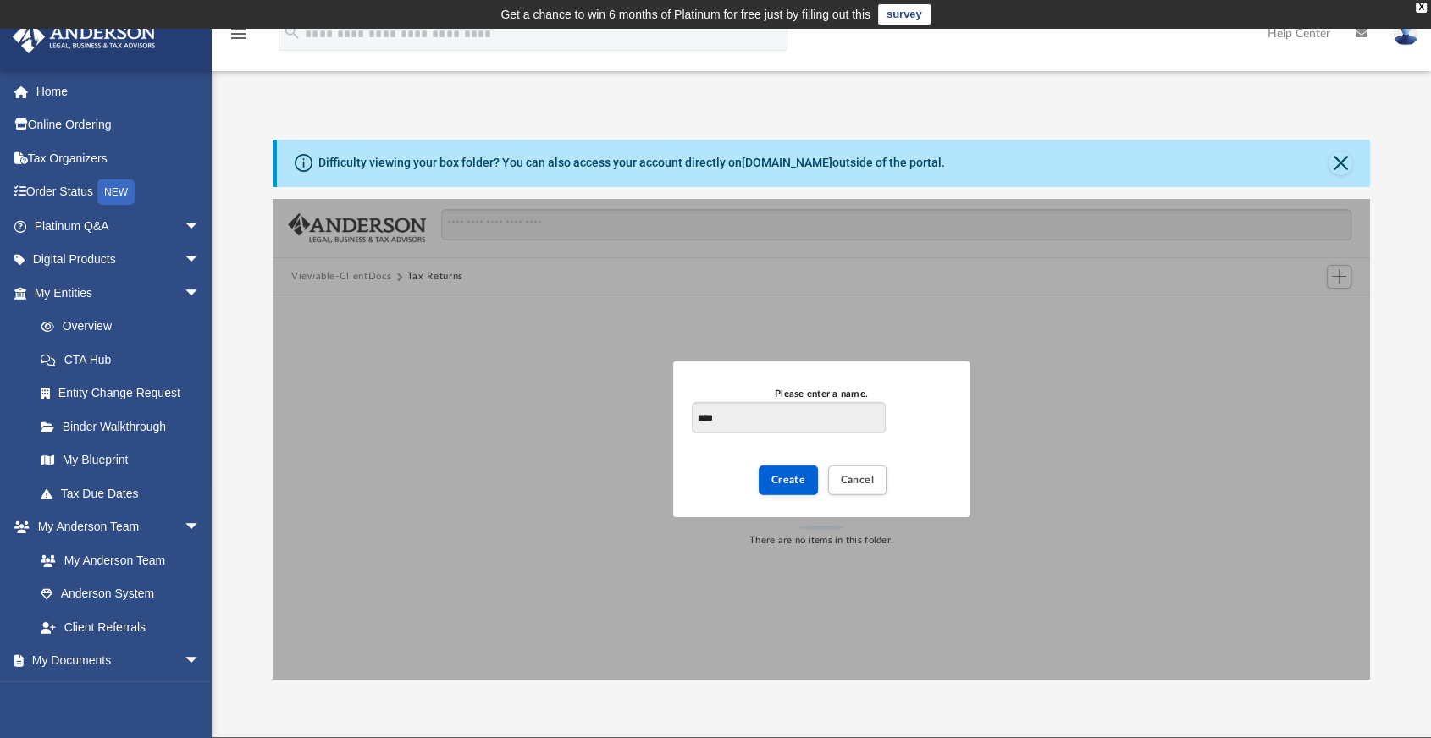
type input "****"
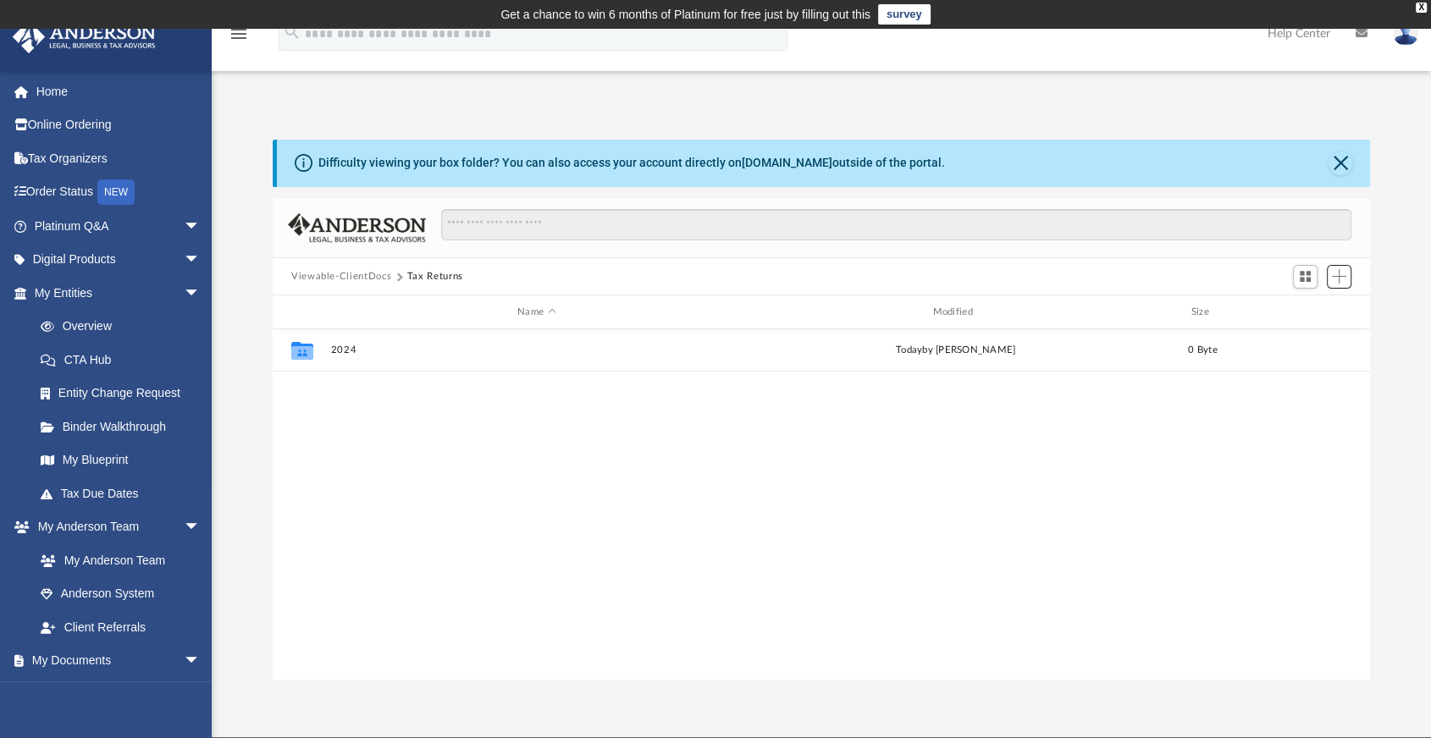
scroll to position [371, 1082]
click at [1341, 277] on span "Add" at bounding box center [1339, 276] width 14 height 14
click at [1301, 335] on li "New Folder" at bounding box center [1316, 337] width 54 height 18
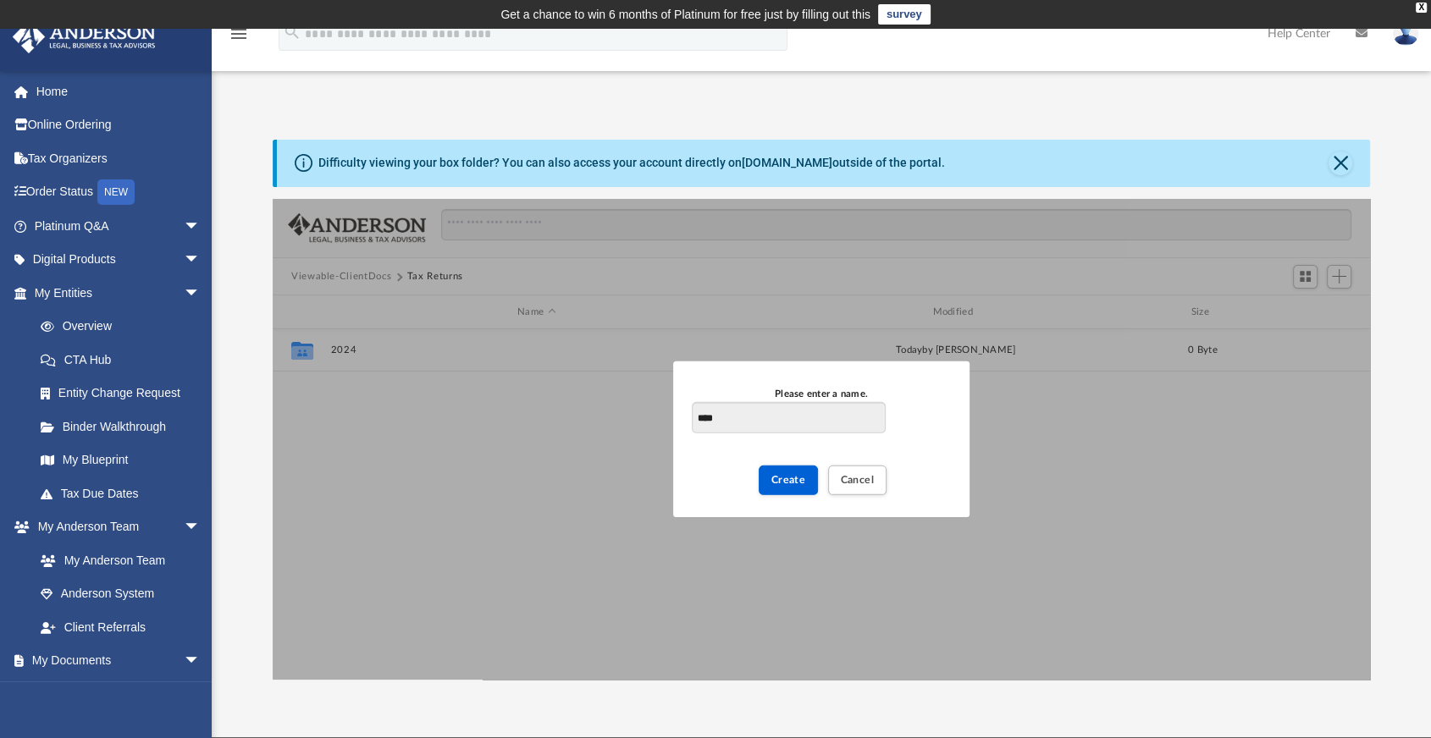
type input "****"
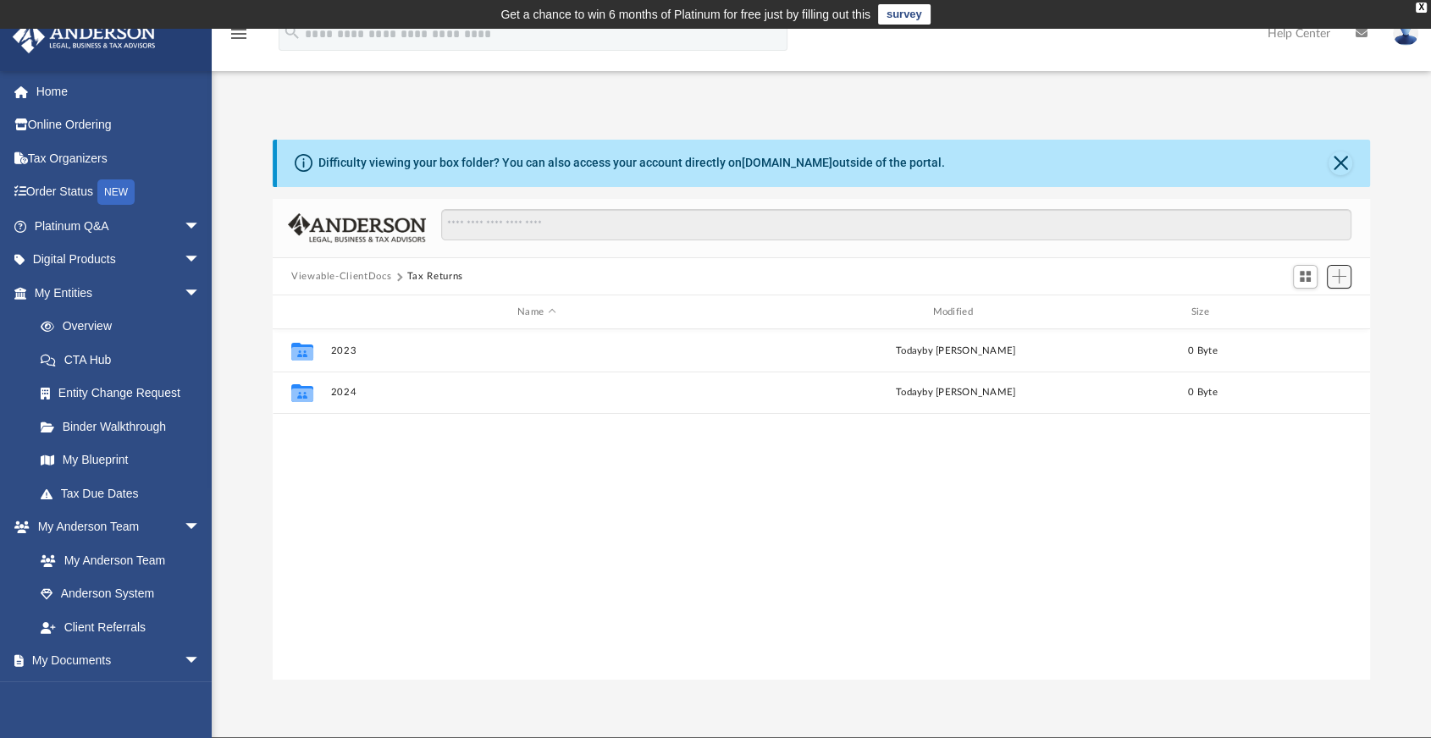
click at [1350, 279] on button "Add" at bounding box center [1339, 277] width 25 height 24
click at [1311, 336] on li "New Folder" at bounding box center [1316, 337] width 54 height 18
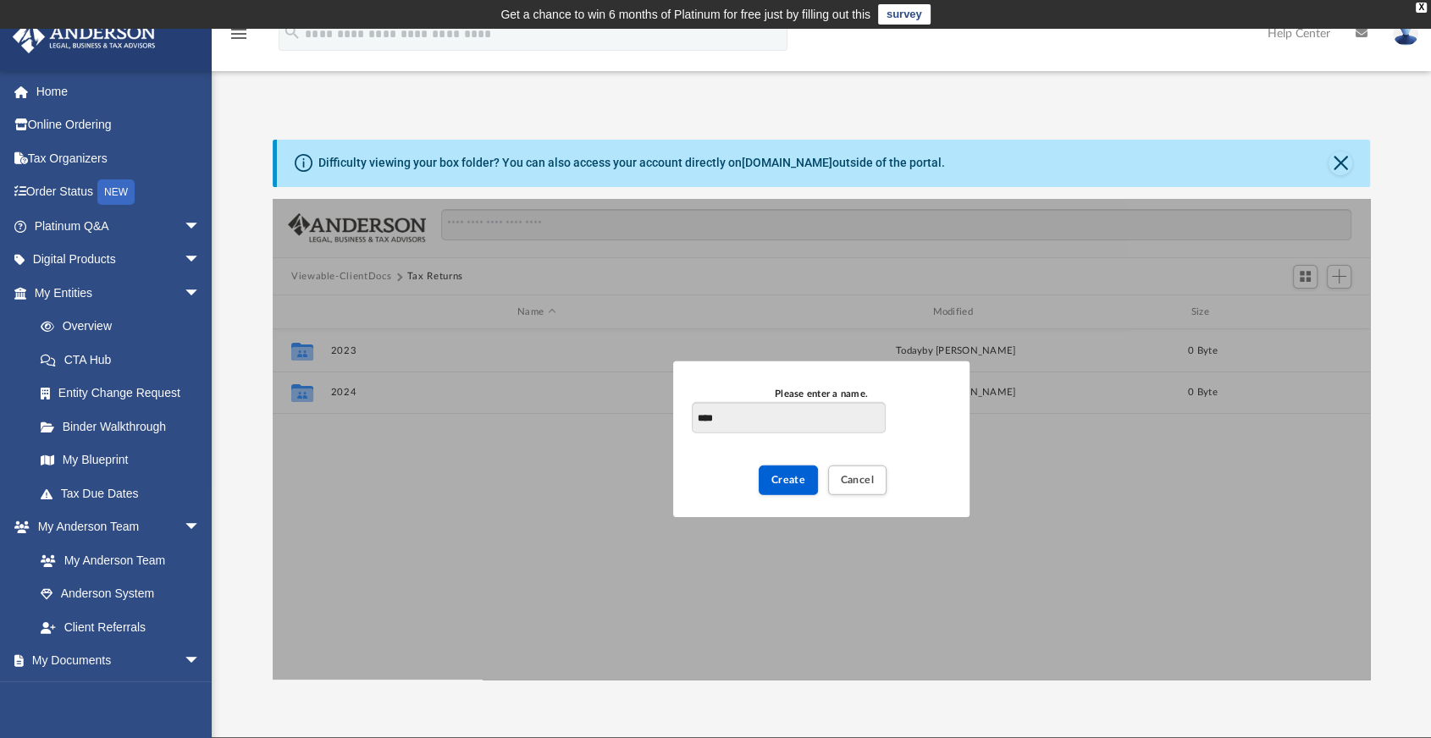
type input "****"
